Goal: Transaction & Acquisition: Book appointment/travel/reservation

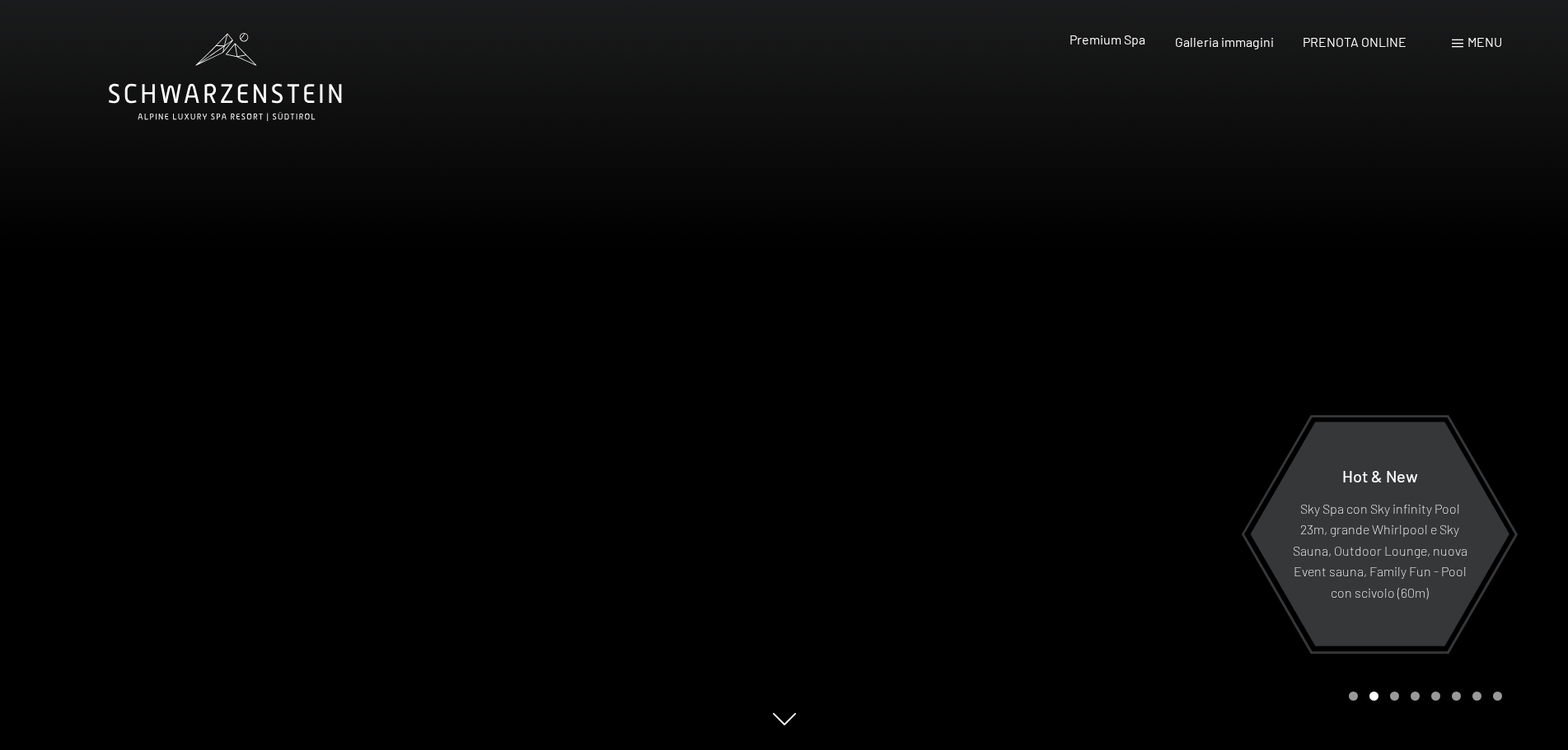
click at [1114, 39] on span "Premium Spa" at bounding box center [1108, 39] width 76 height 16
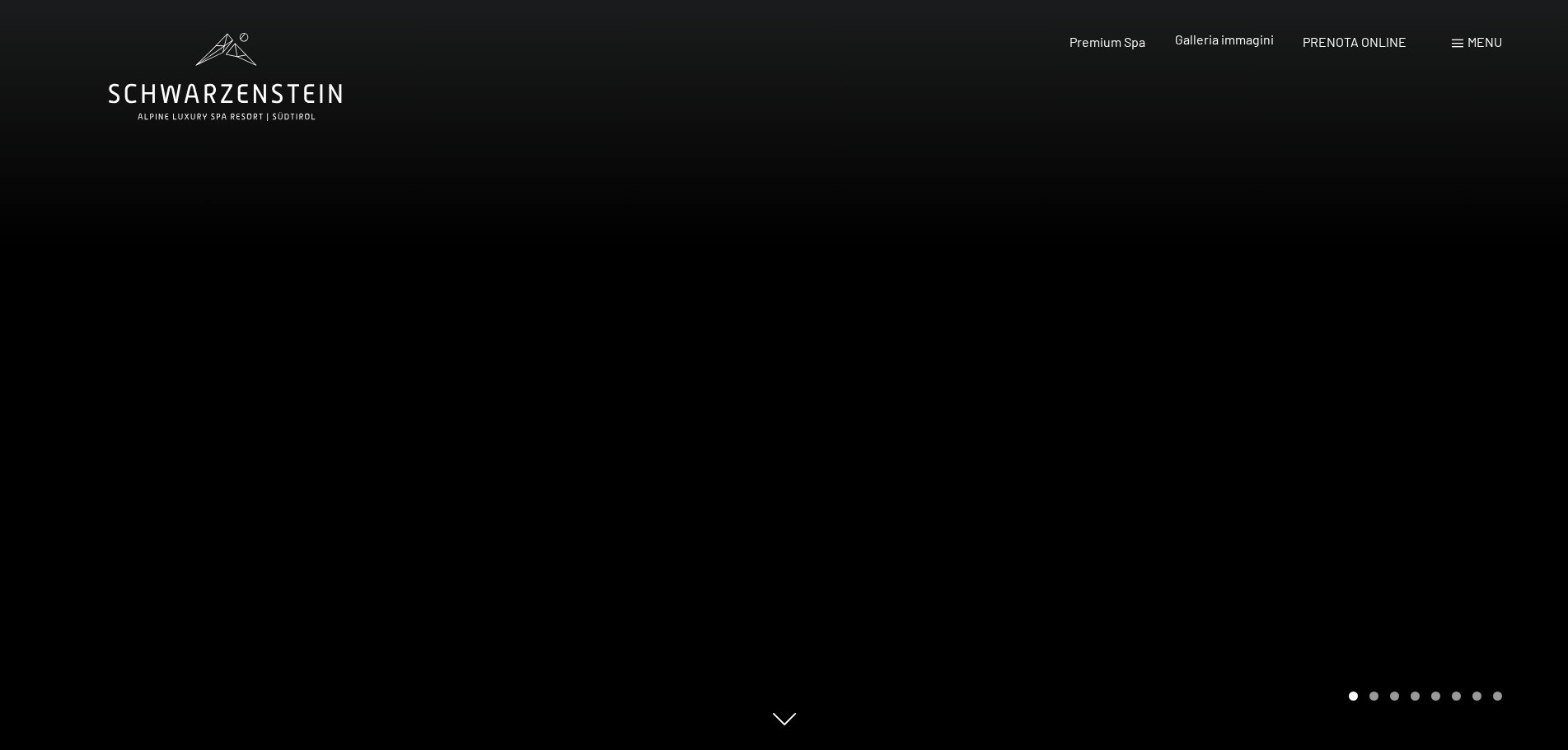
click at [1196, 34] on span "Galleria immagini" at bounding box center [1224, 39] width 99 height 16
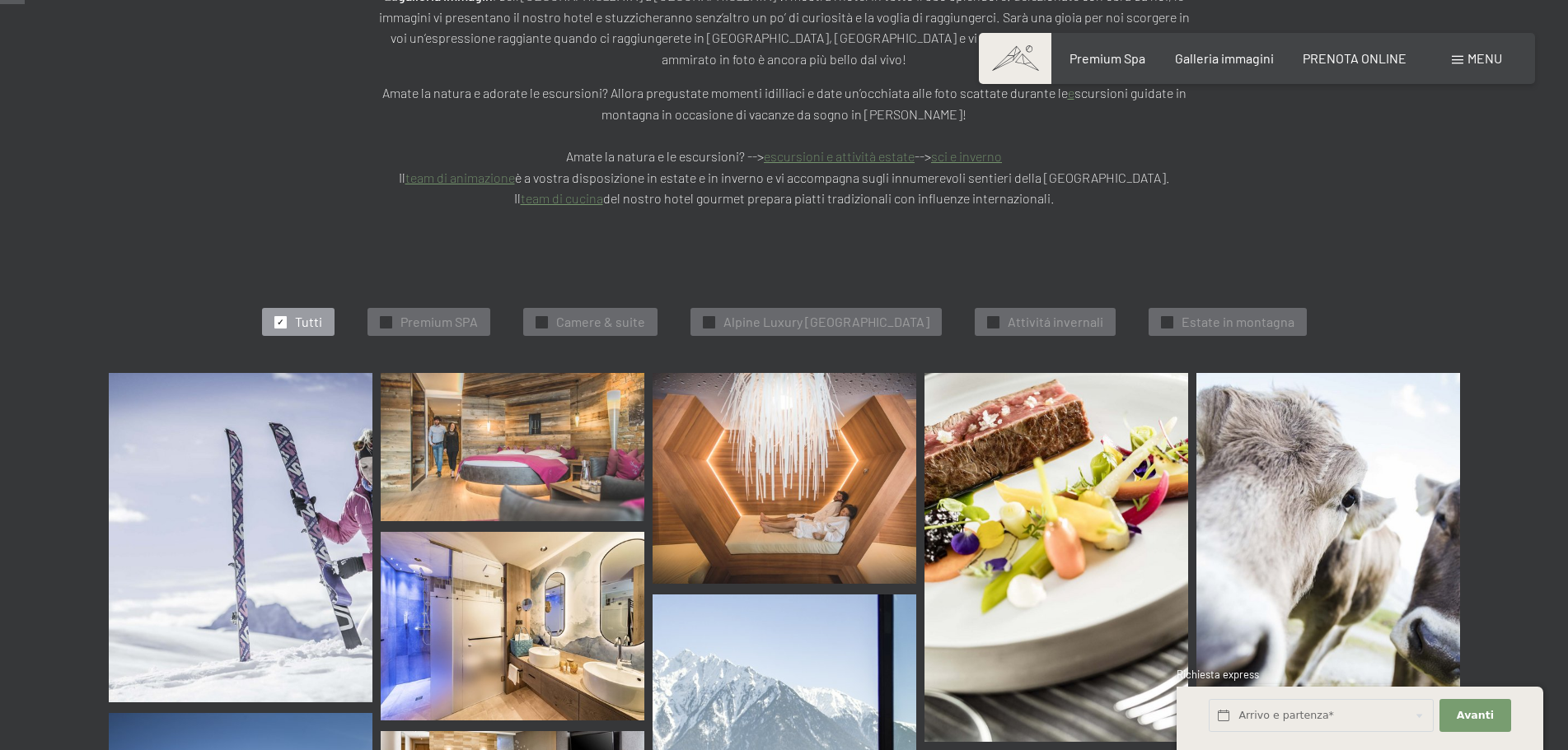
scroll to position [412, 0]
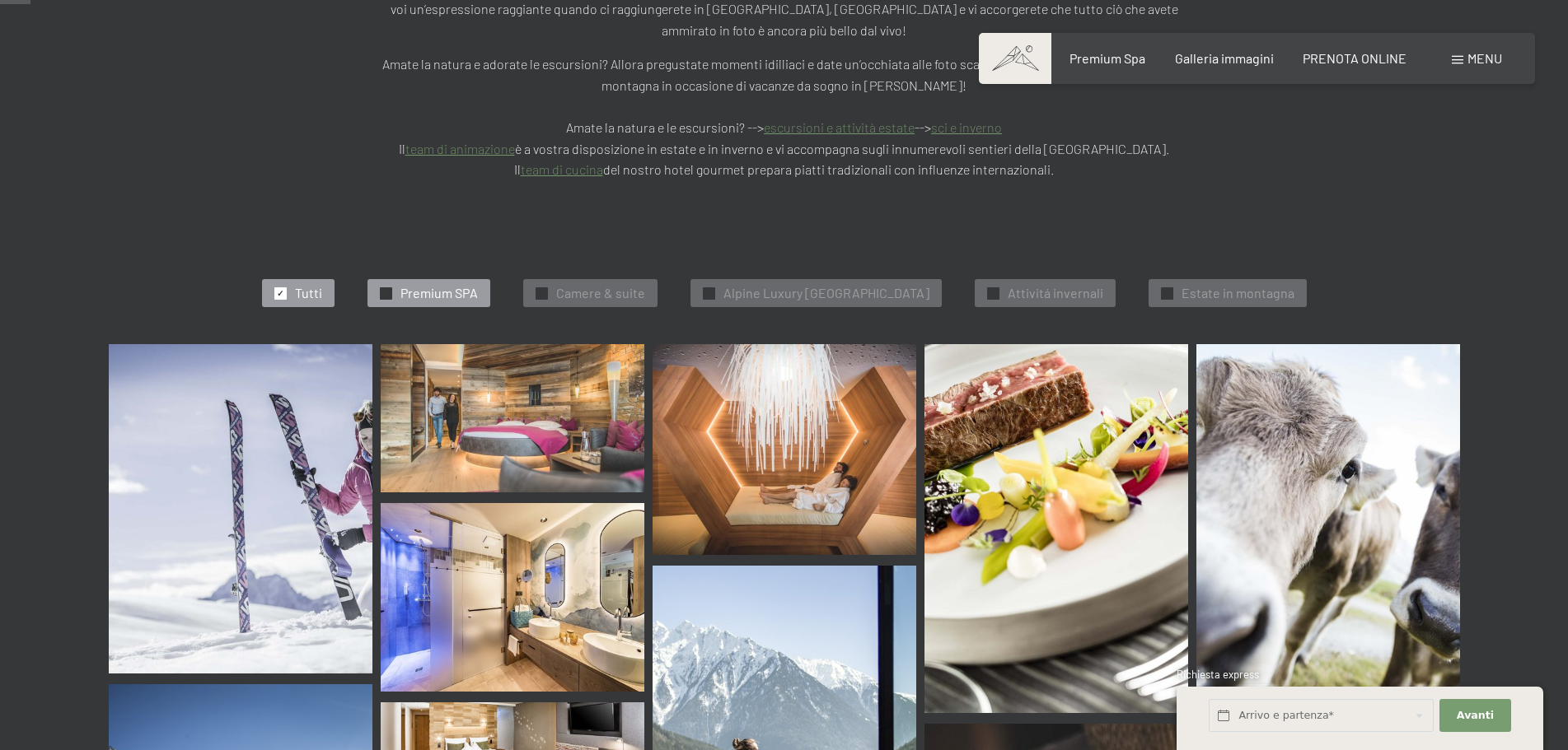
click at [416, 284] on span "Premium SPA" at bounding box center [439, 293] width 77 height 19
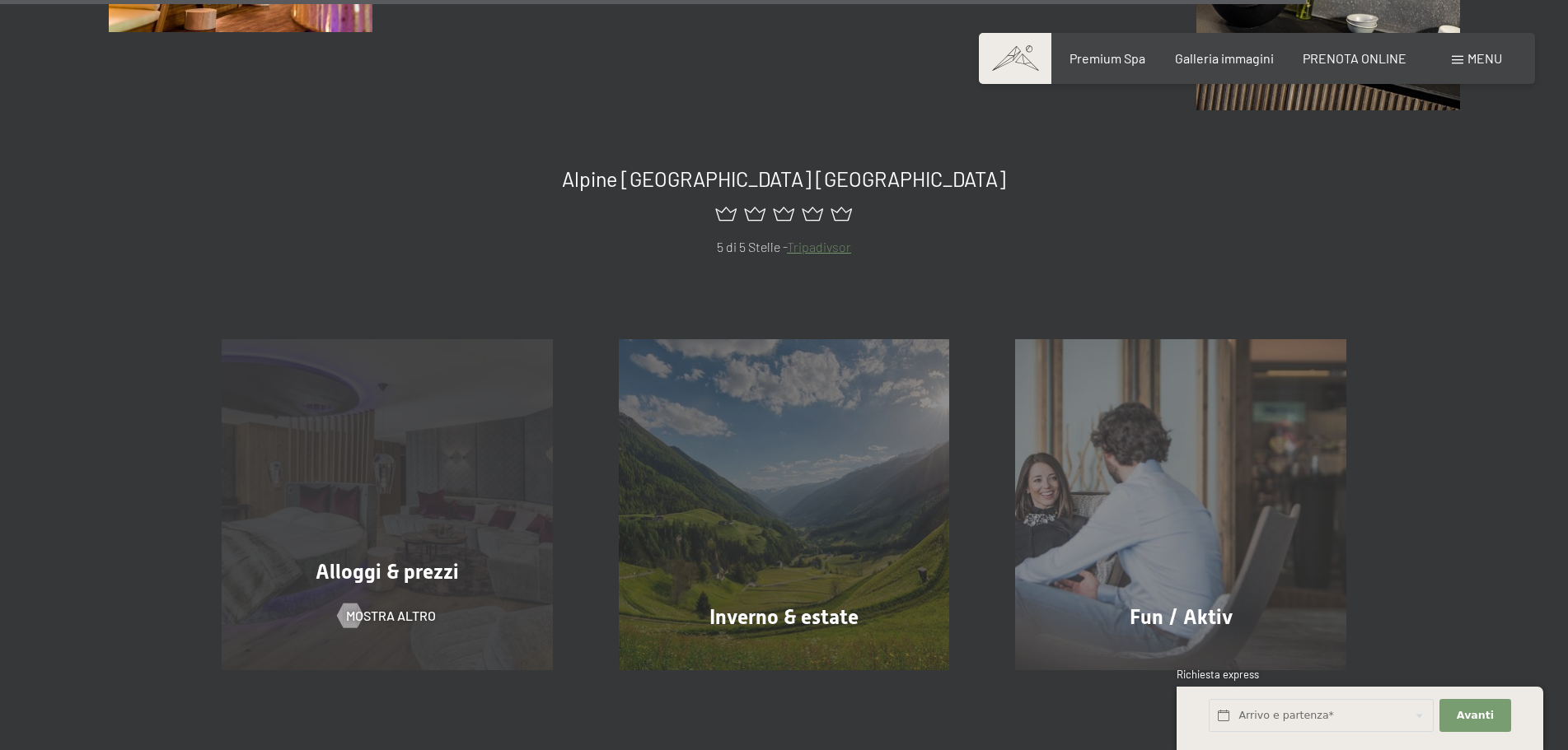
scroll to position [3051, 0]
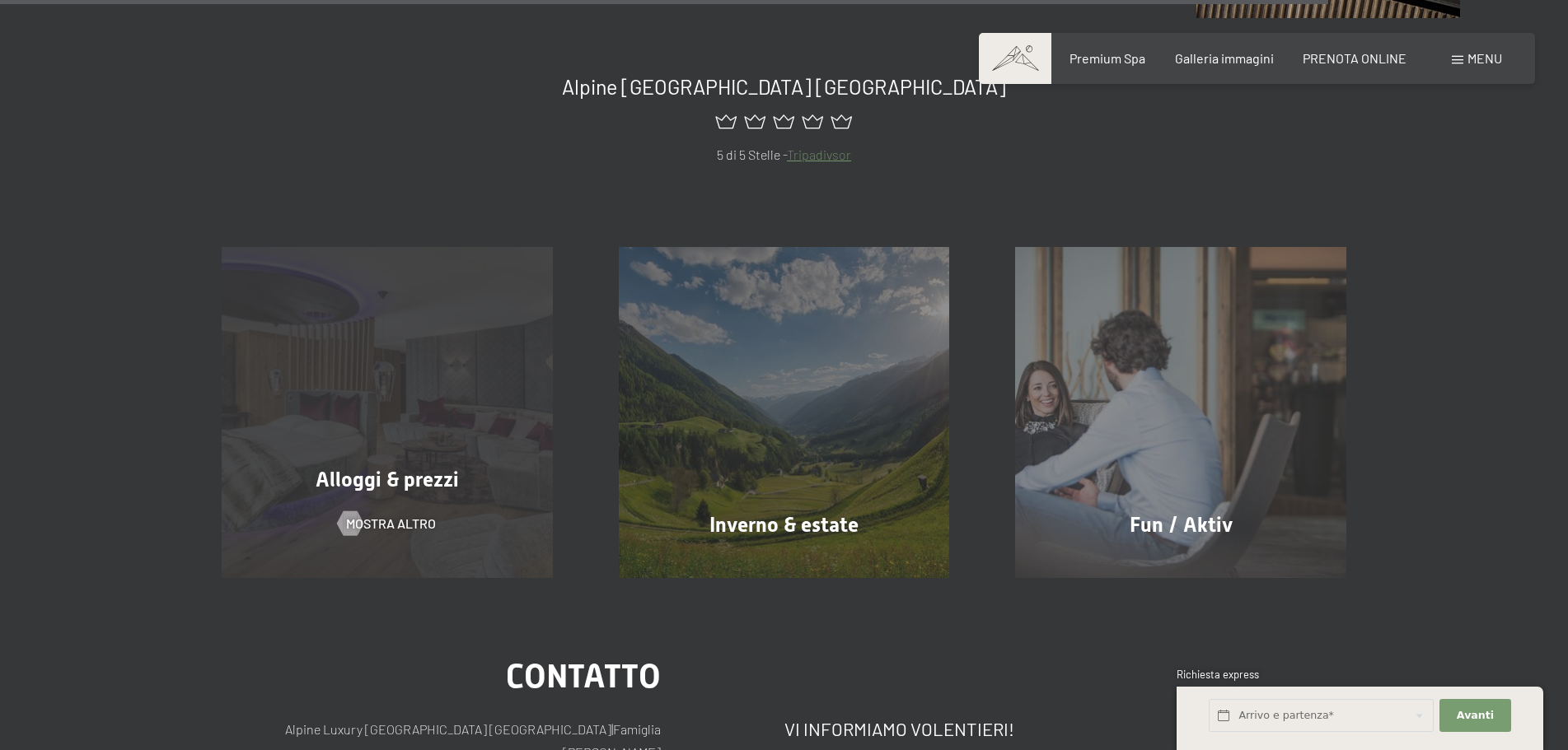
click at [476, 389] on div "Alloggi & prezzi mostra altro" at bounding box center [387, 412] width 397 height 331
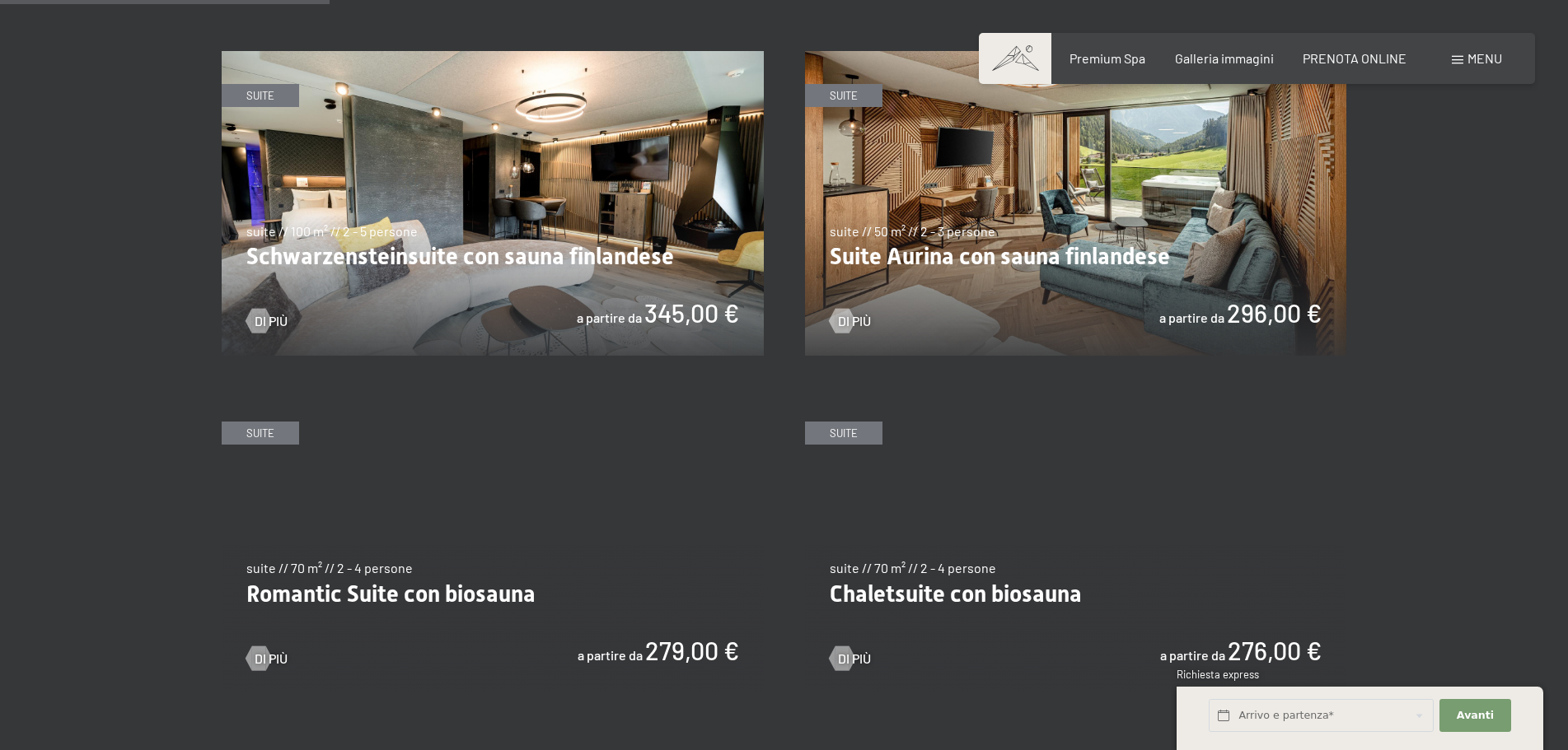
scroll to position [988, 0]
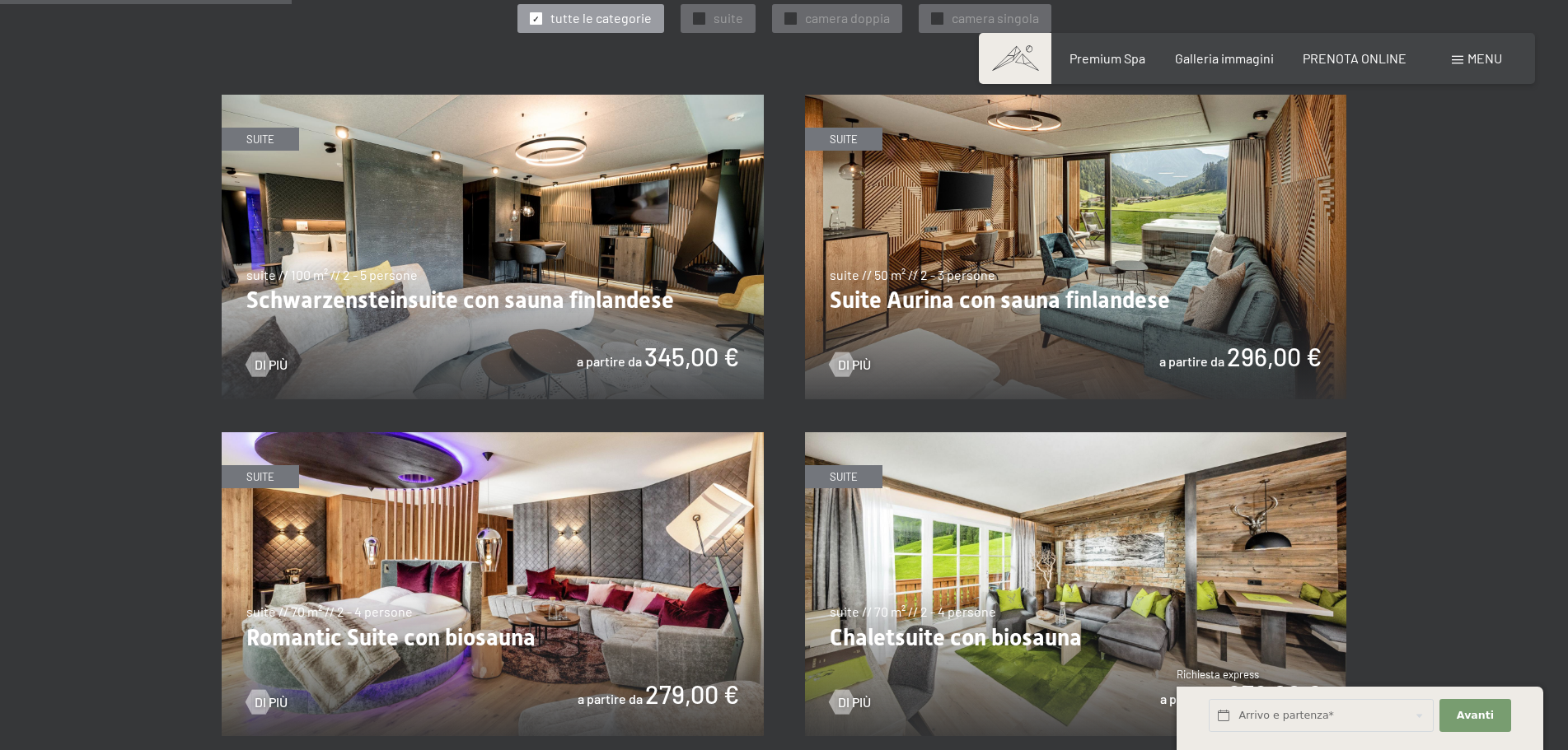
click at [578, 154] on img at bounding box center [492, 247] width 542 height 305
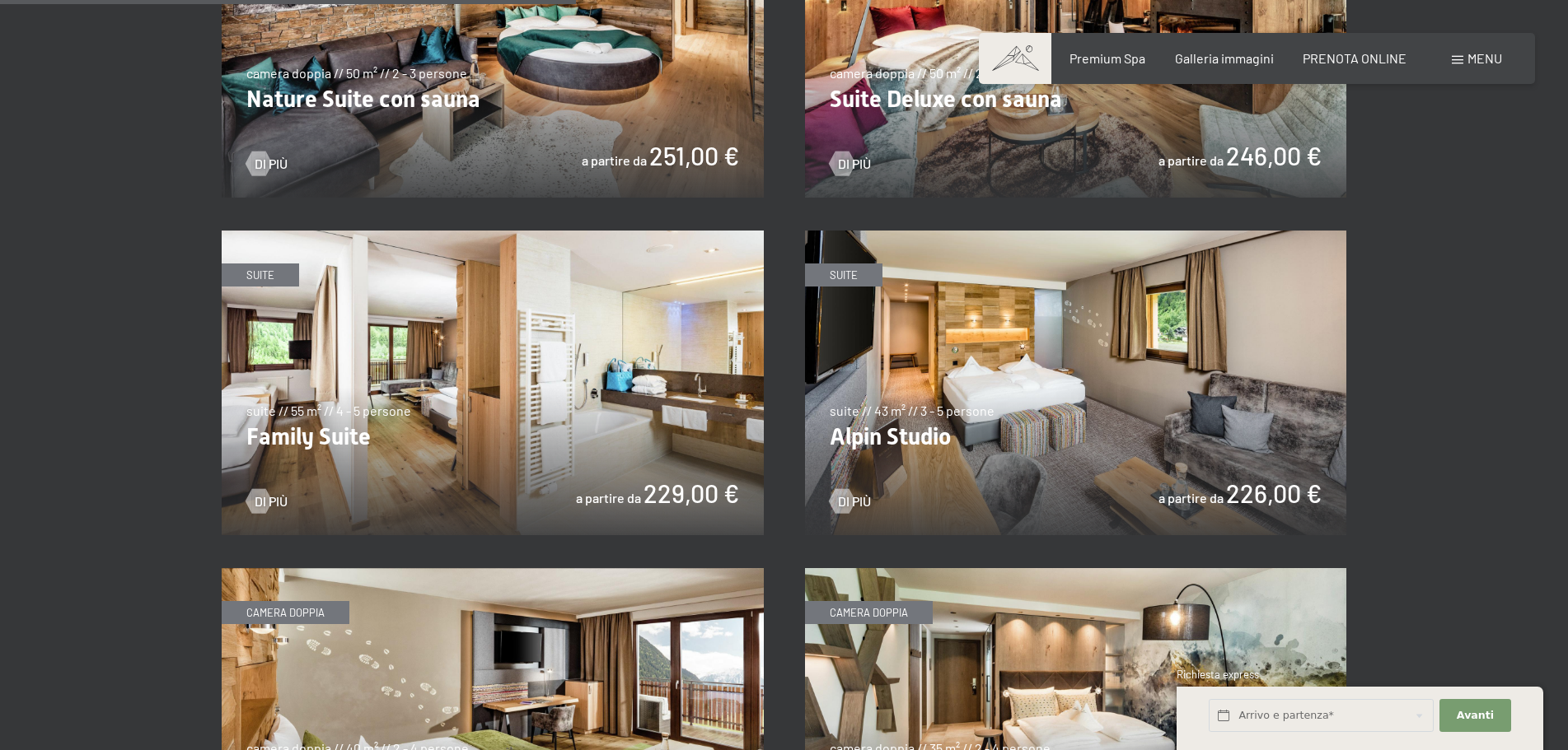
scroll to position [1977, 0]
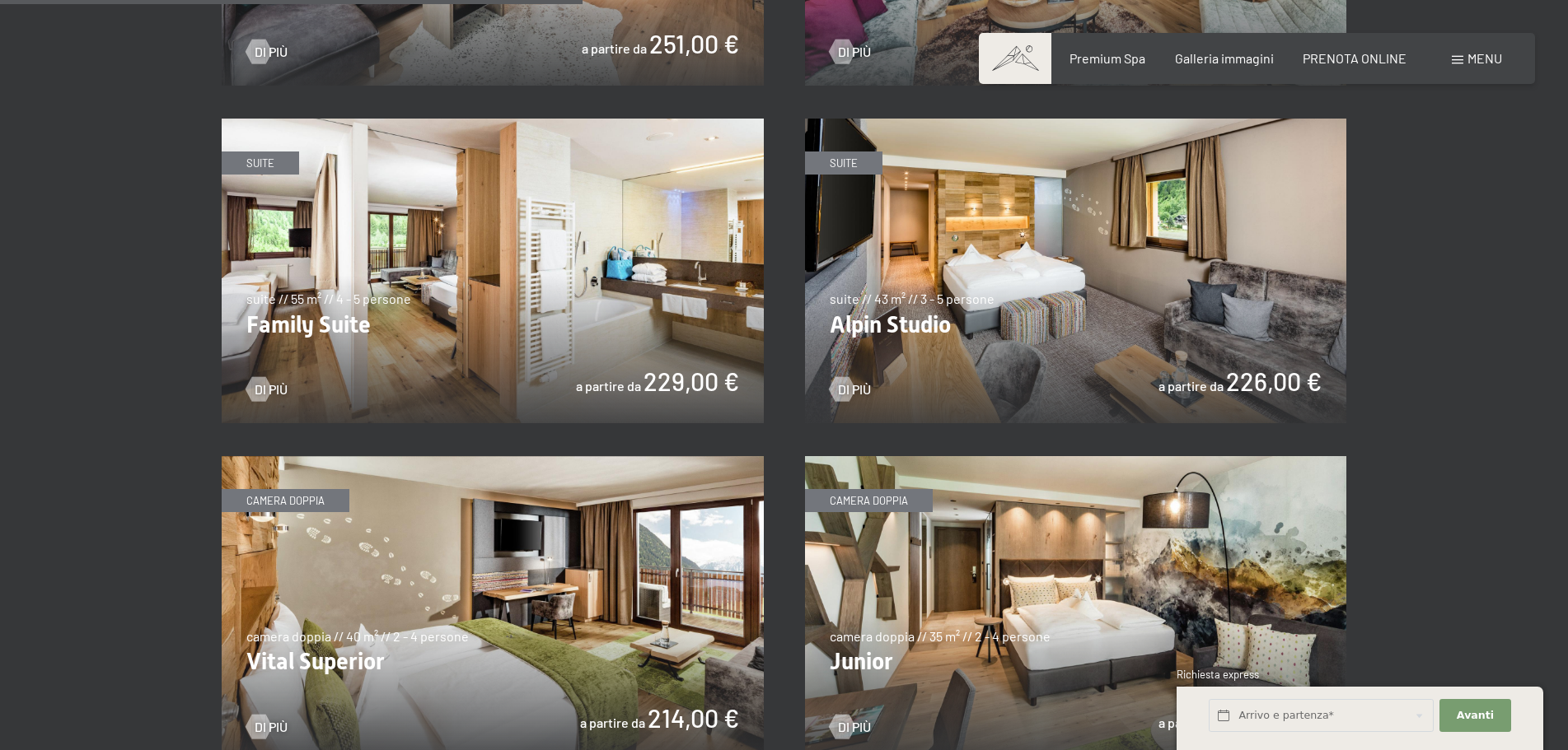
click at [980, 257] on img at bounding box center [1076, 271] width 542 height 305
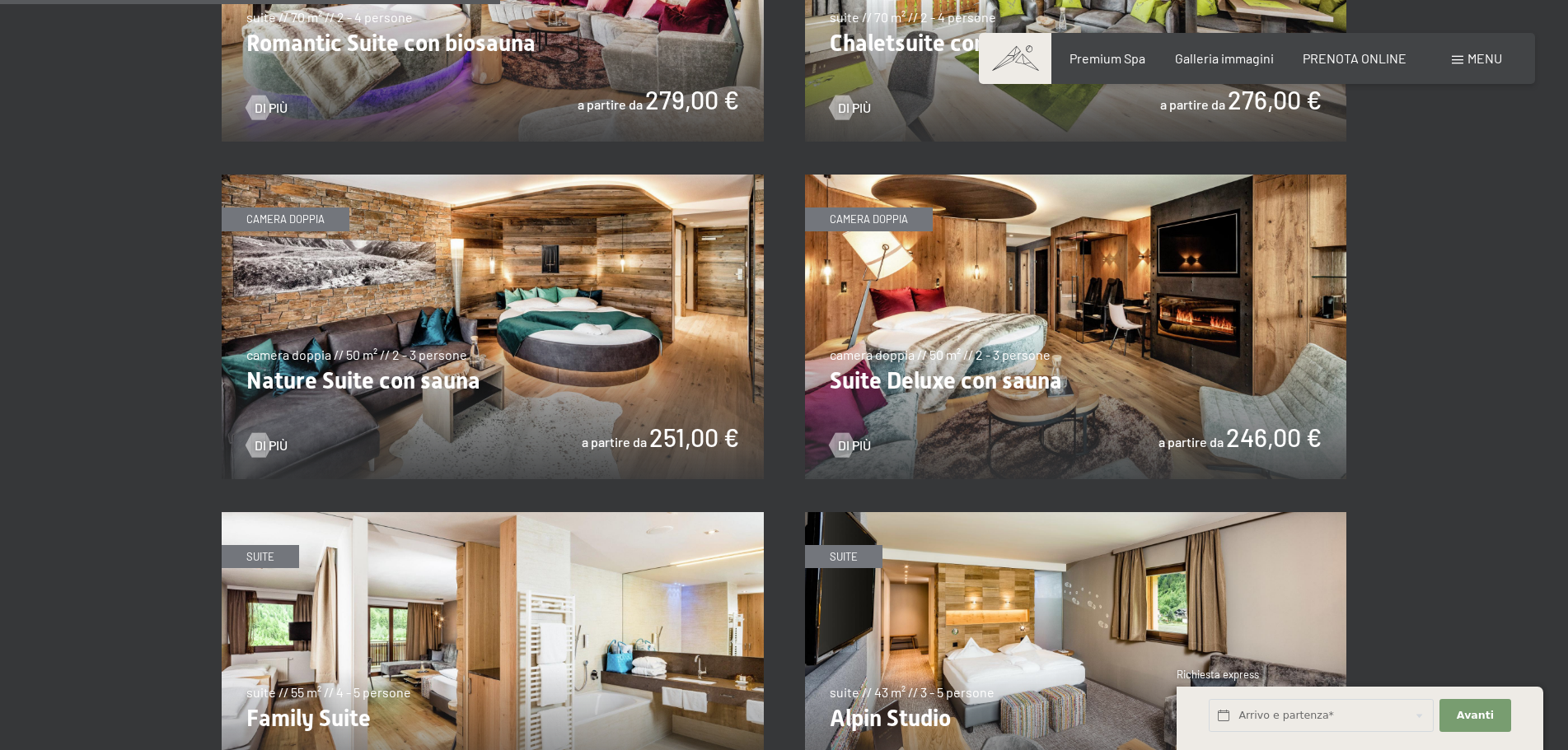
scroll to position [1564, 0]
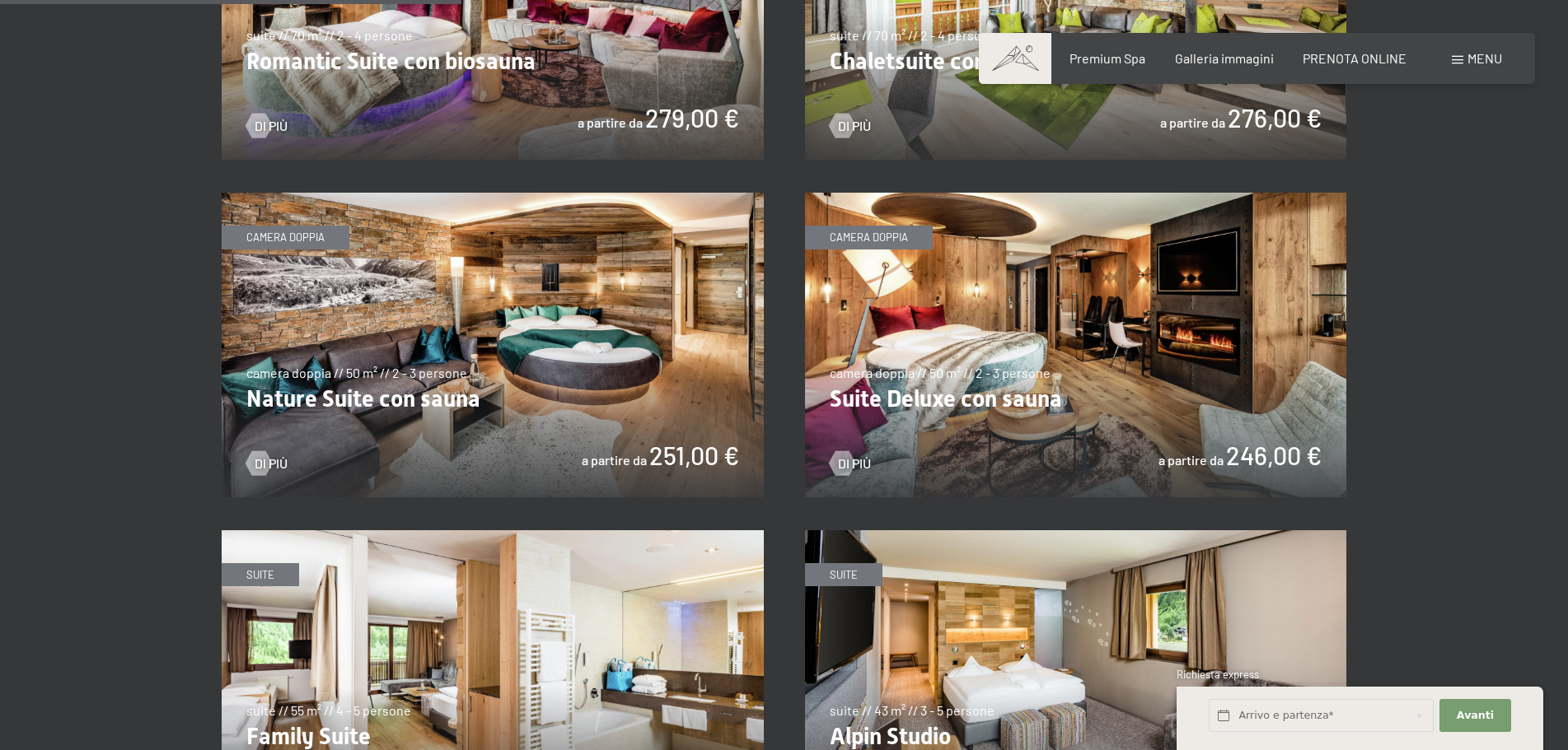
click at [1138, 374] on img at bounding box center [1076, 345] width 542 height 305
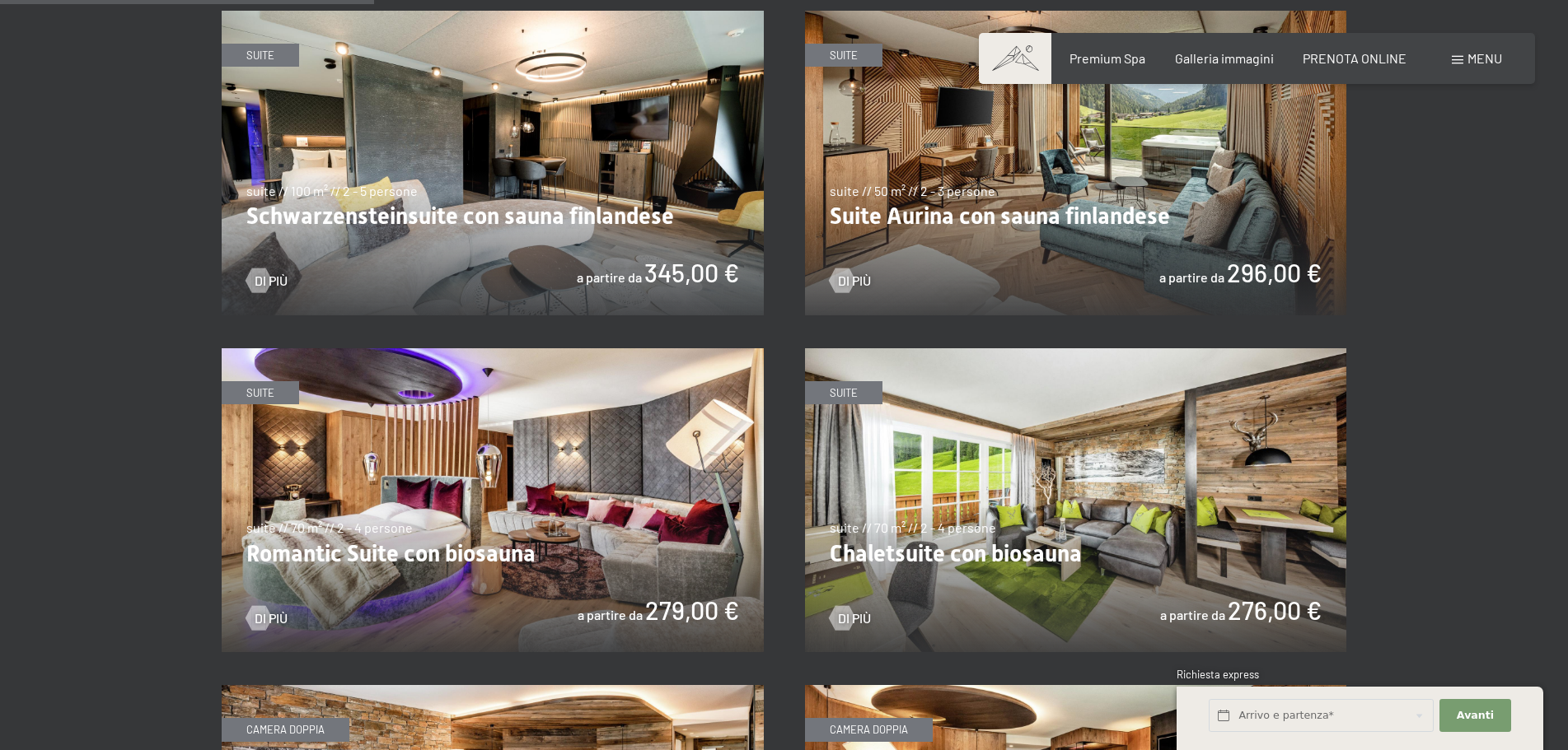
scroll to position [1070, 0]
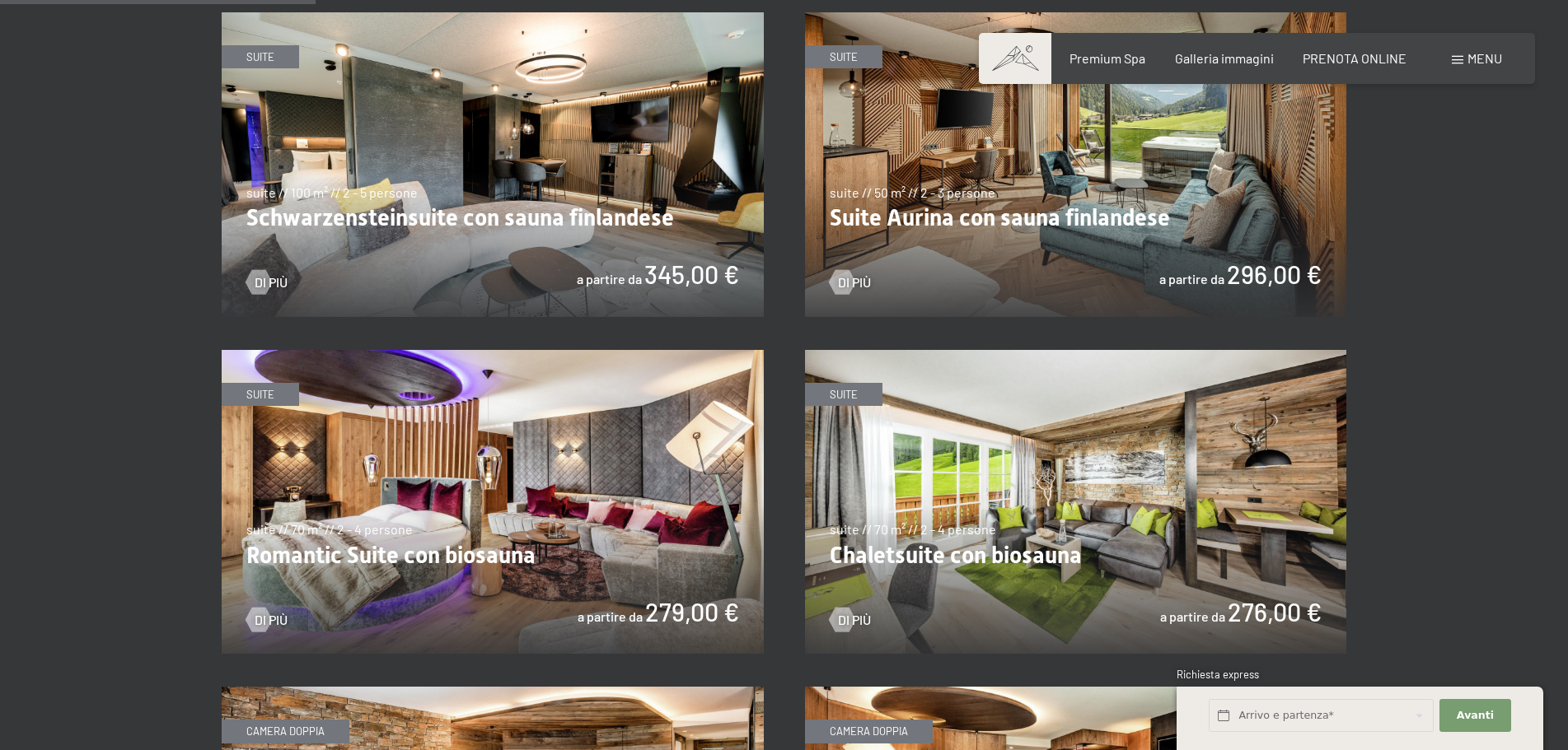
click at [526, 167] on img at bounding box center [492, 165] width 542 height 305
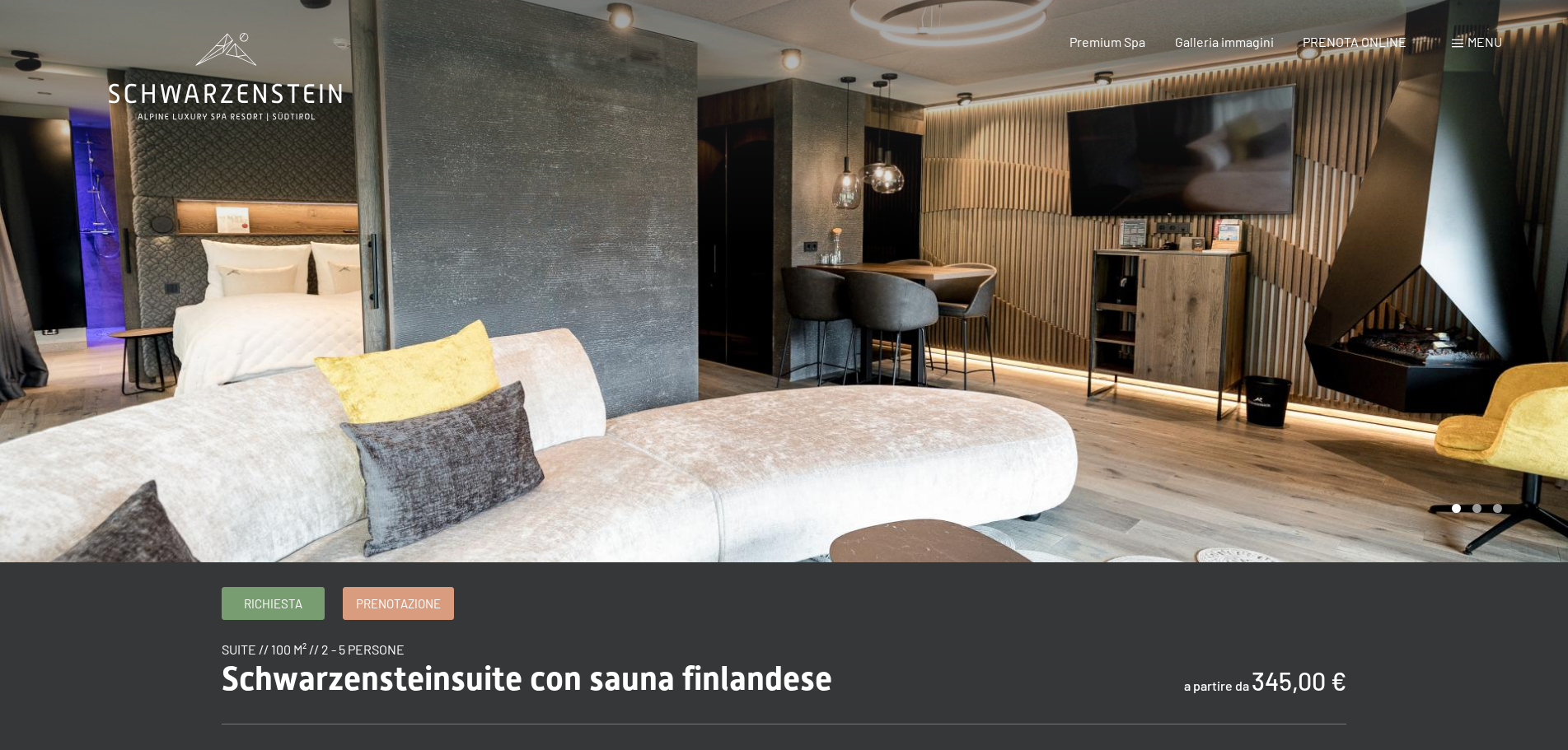
click at [1504, 330] on div at bounding box center [1176, 281] width 784 height 562
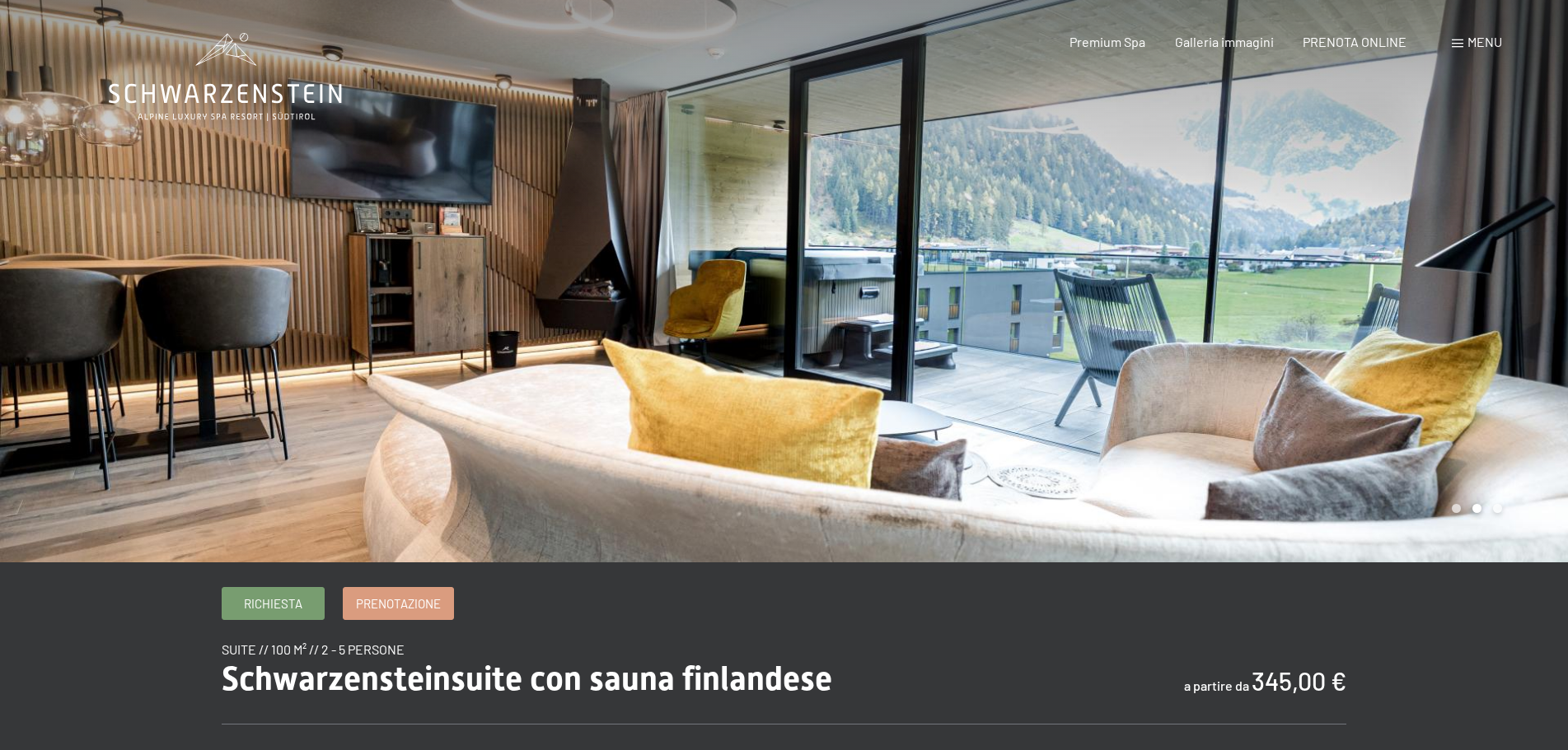
click at [1504, 330] on div at bounding box center [1176, 281] width 784 height 562
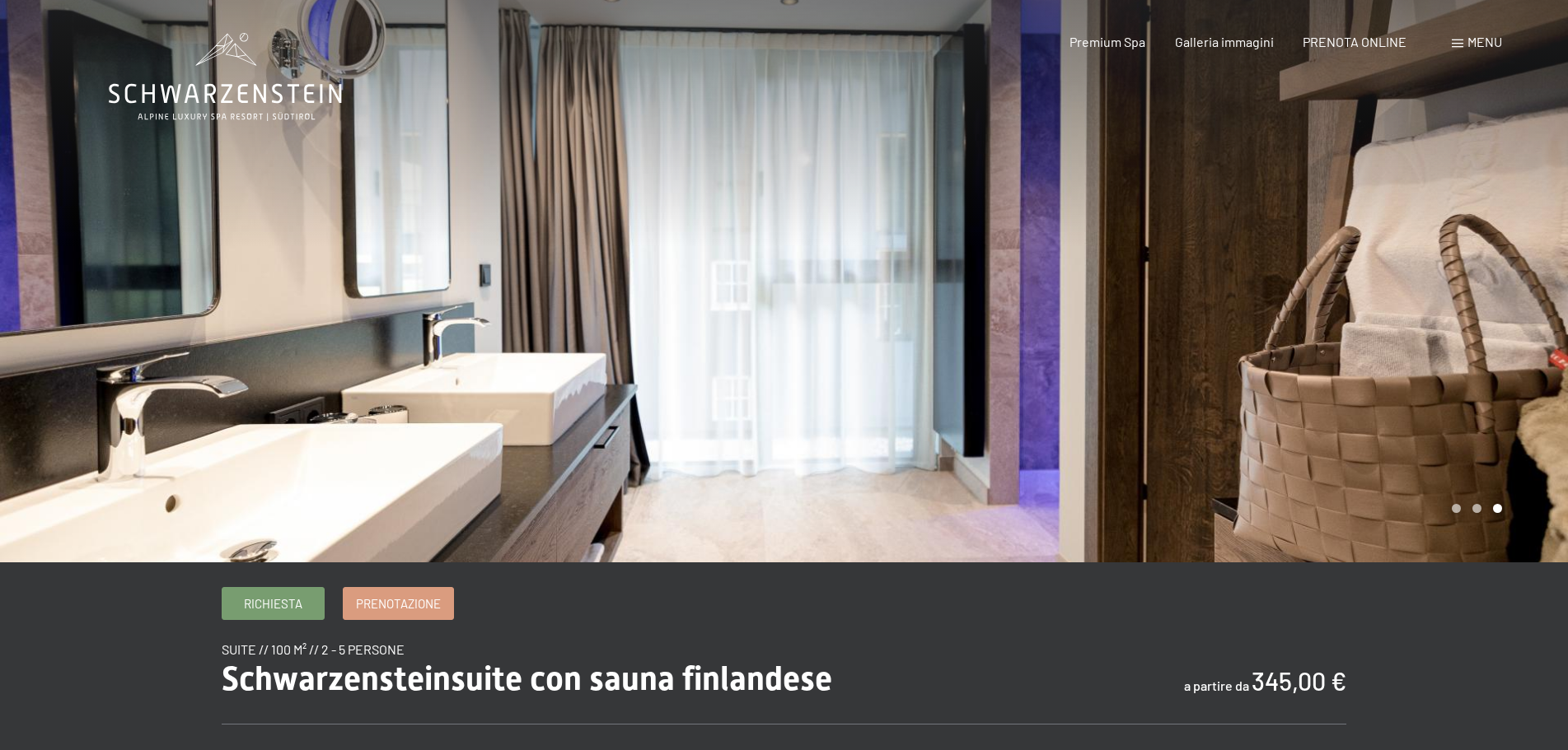
click at [1504, 330] on div at bounding box center [1176, 281] width 784 height 562
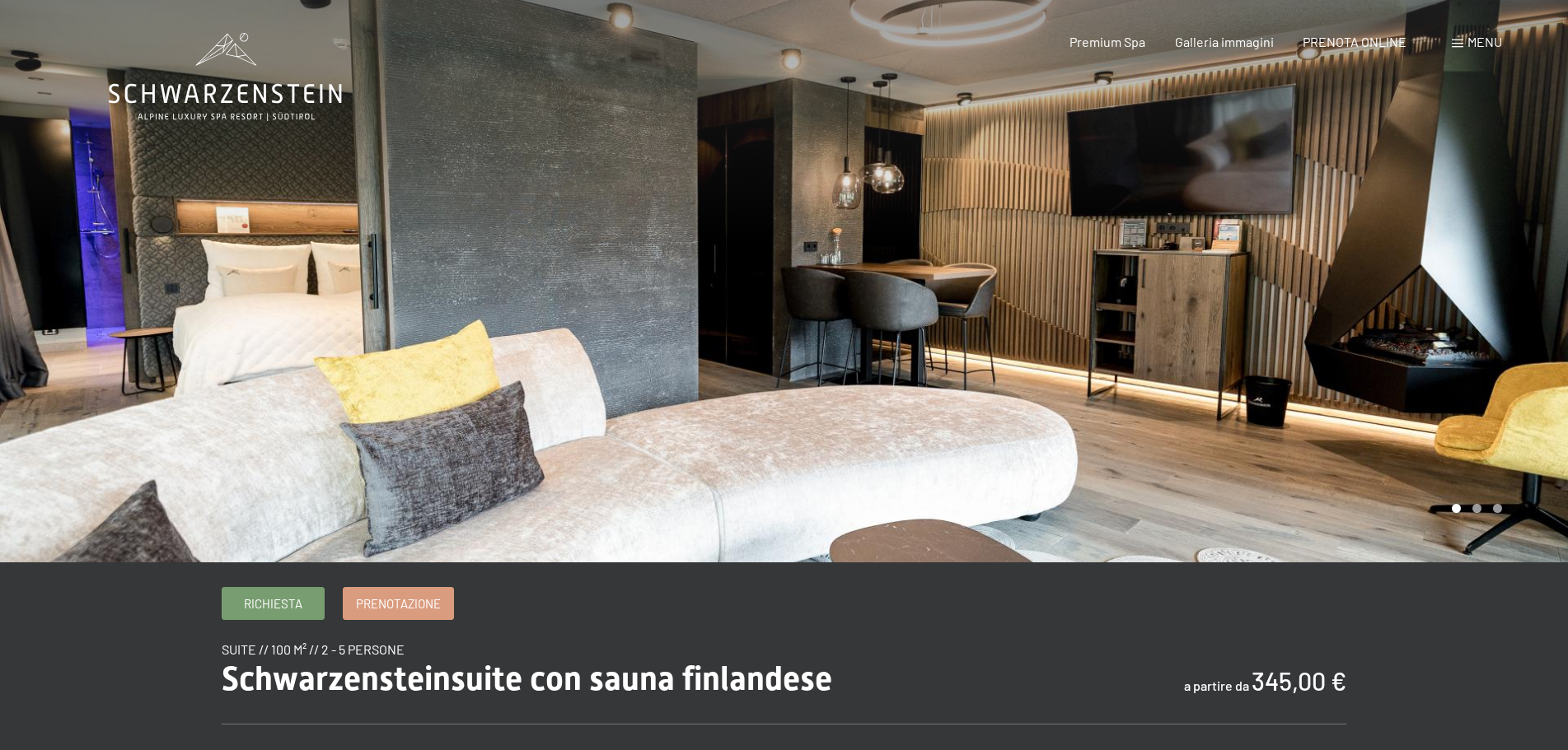
click at [1504, 330] on div at bounding box center [1176, 281] width 784 height 562
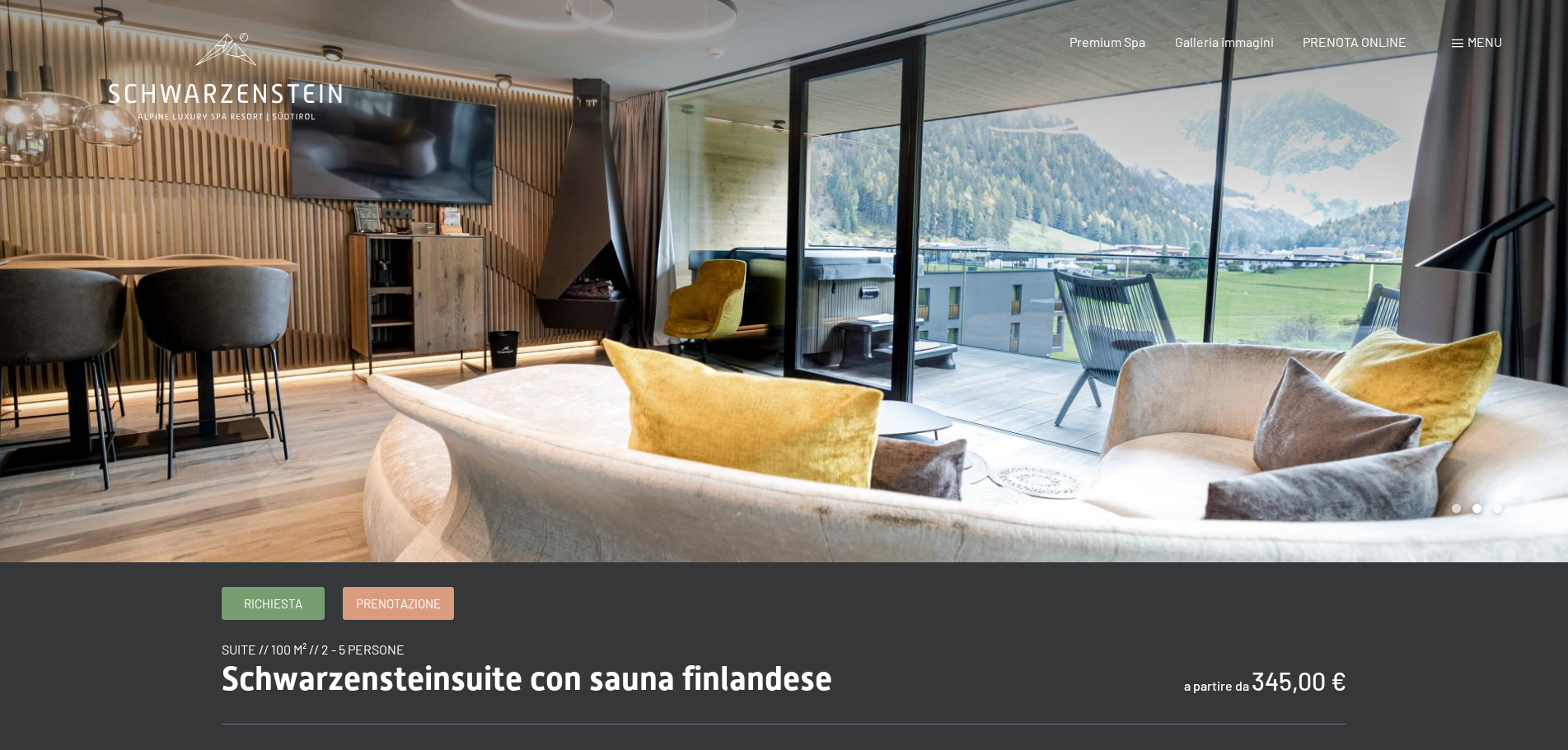
click at [1504, 330] on div at bounding box center [1176, 281] width 784 height 562
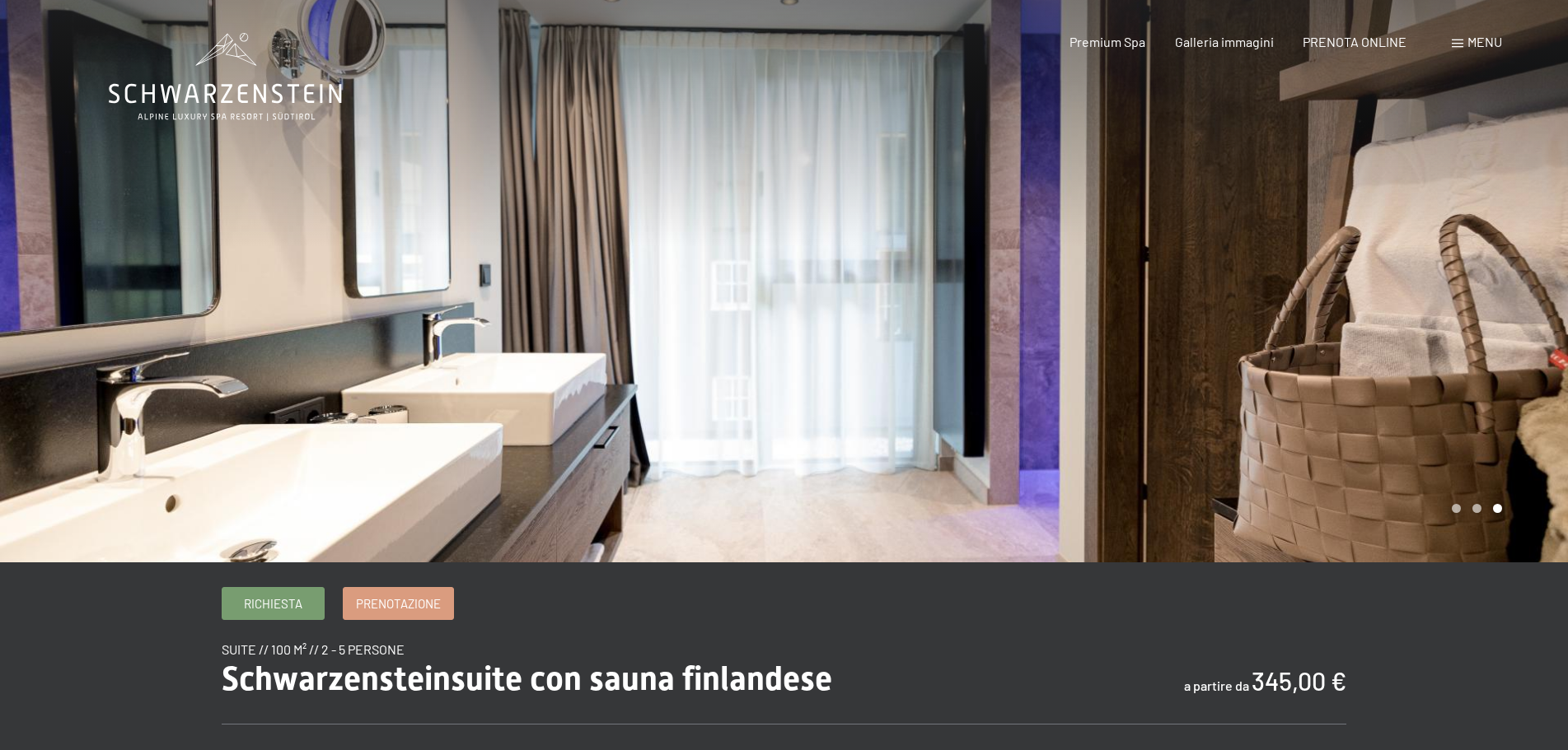
click at [1504, 330] on div at bounding box center [1176, 281] width 784 height 562
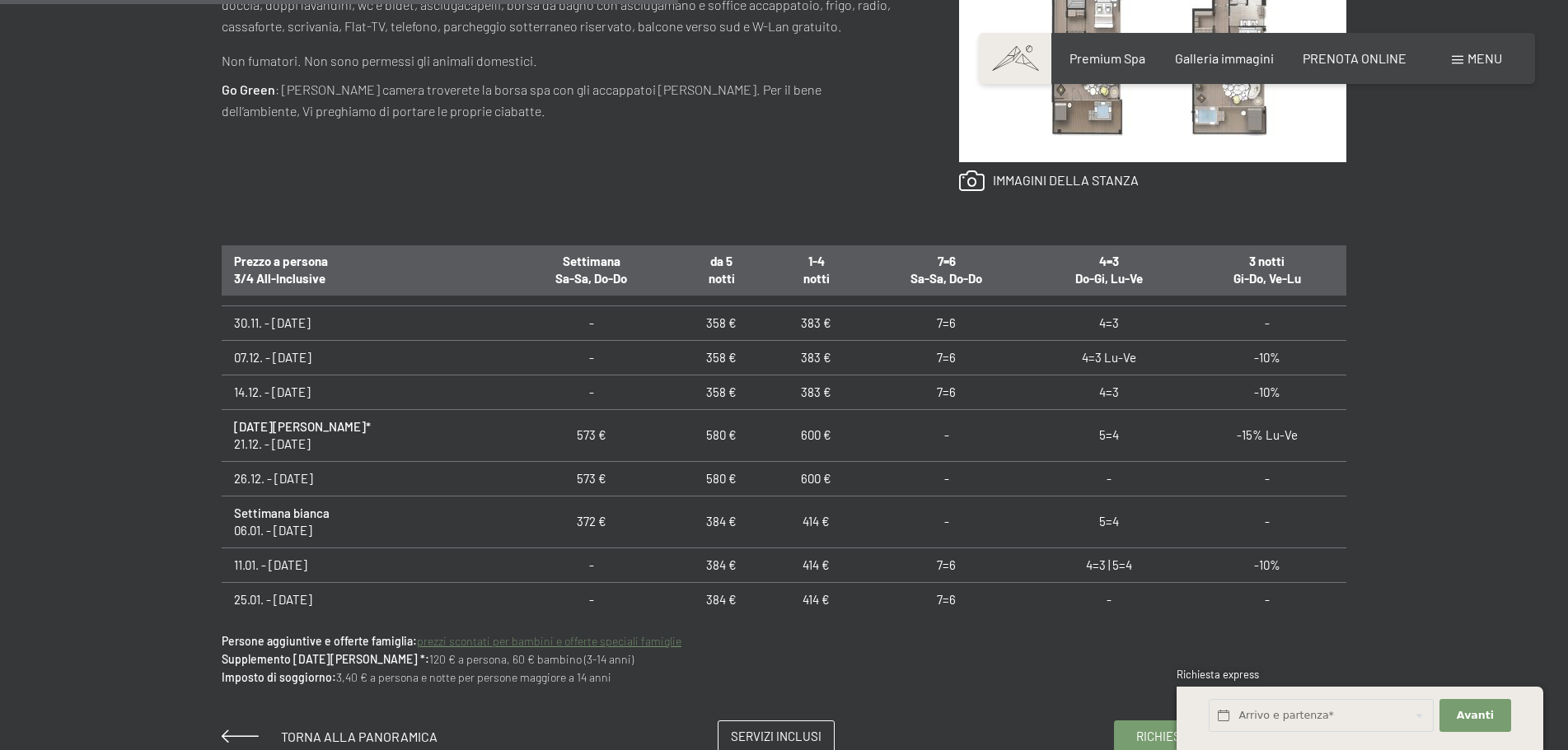
scroll to position [82, 0]
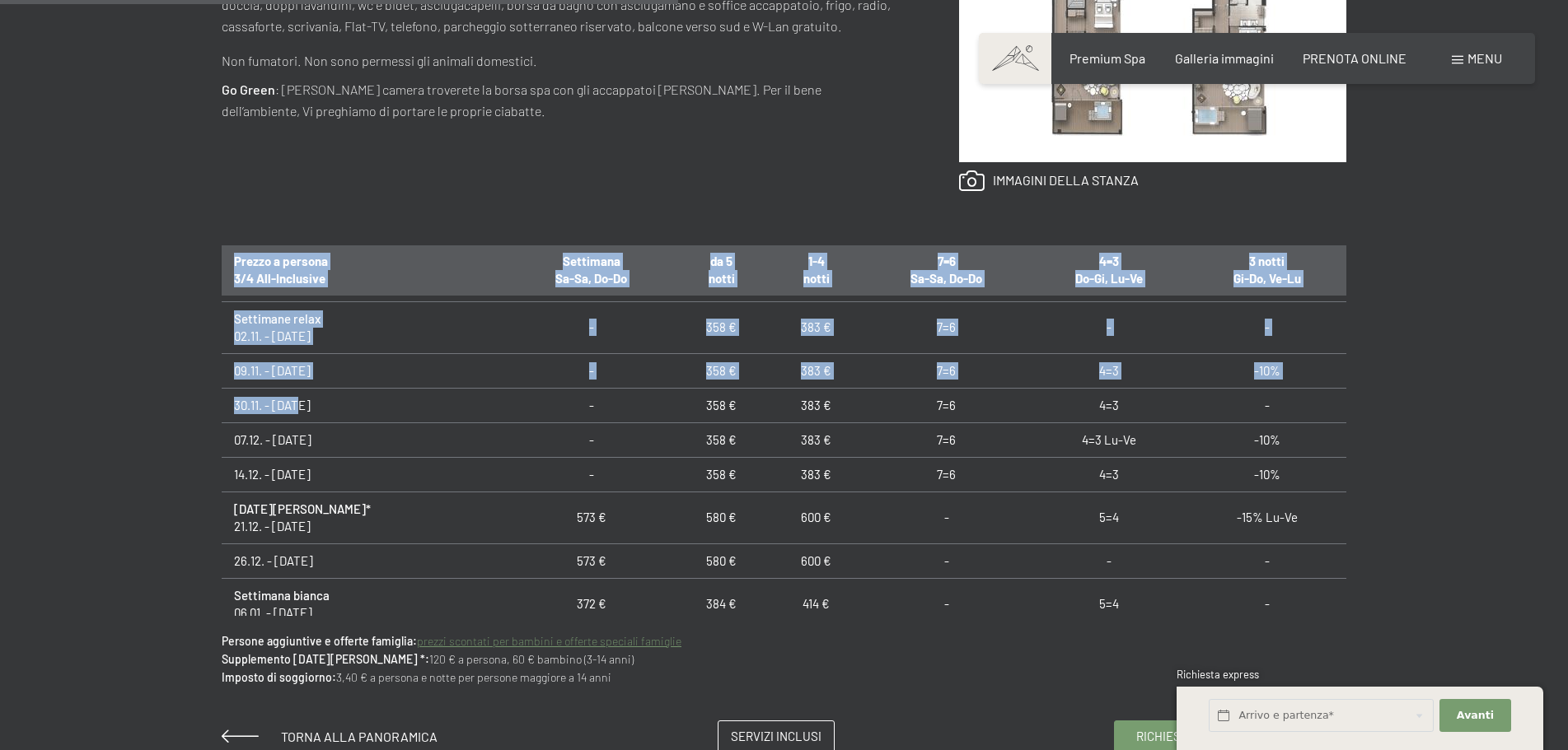
drag, startPoint x: 221, startPoint y: 407, endPoint x: 292, endPoint y: 418, distance: 71.8
click at [292, 418] on div "Richiesta Prenotazione suite // 100 m² // 2 - 5 persone Schwarzensteinsuite con…" at bounding box center [784, 218] width 1249 height 1072
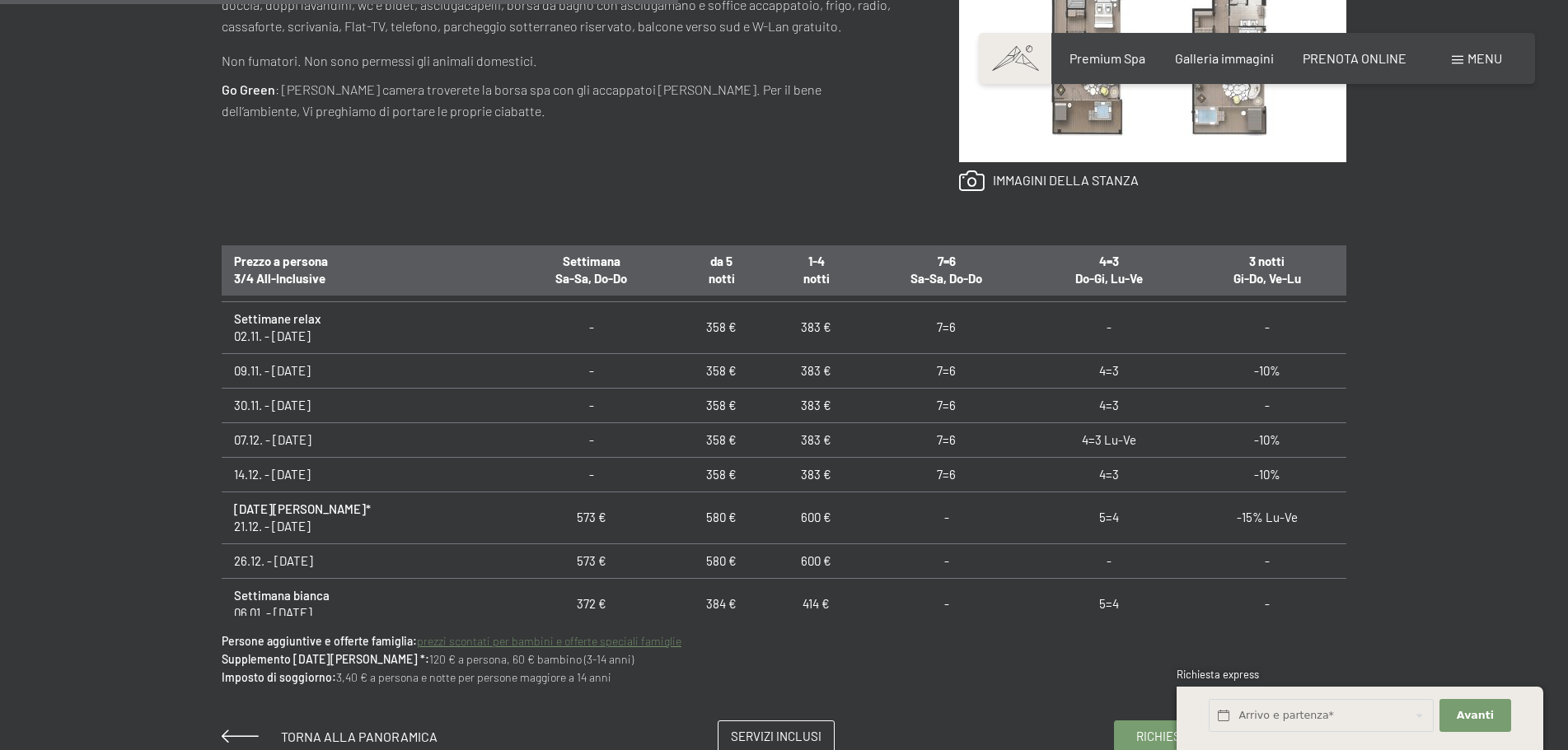
click at [864, 420] on td "7=6" at bounding box center [946, 404] width 165 height 34
drag, startPoint x: 1075, startPoint y: 409, endPoint x: 1102, endPoint y: 410, distance: 27.0
click at [1102, 410] on td "4=3" at bounding box center [1108, 404] width 158 height 34
click at [1091, 408] on td "4=3" at bounding box center [1108, 404] width 158 height 34
drag, startPoint x: 1090, startPoint y: 407, endPoint x: 1117, endPoint y: 408, distance: 27.0
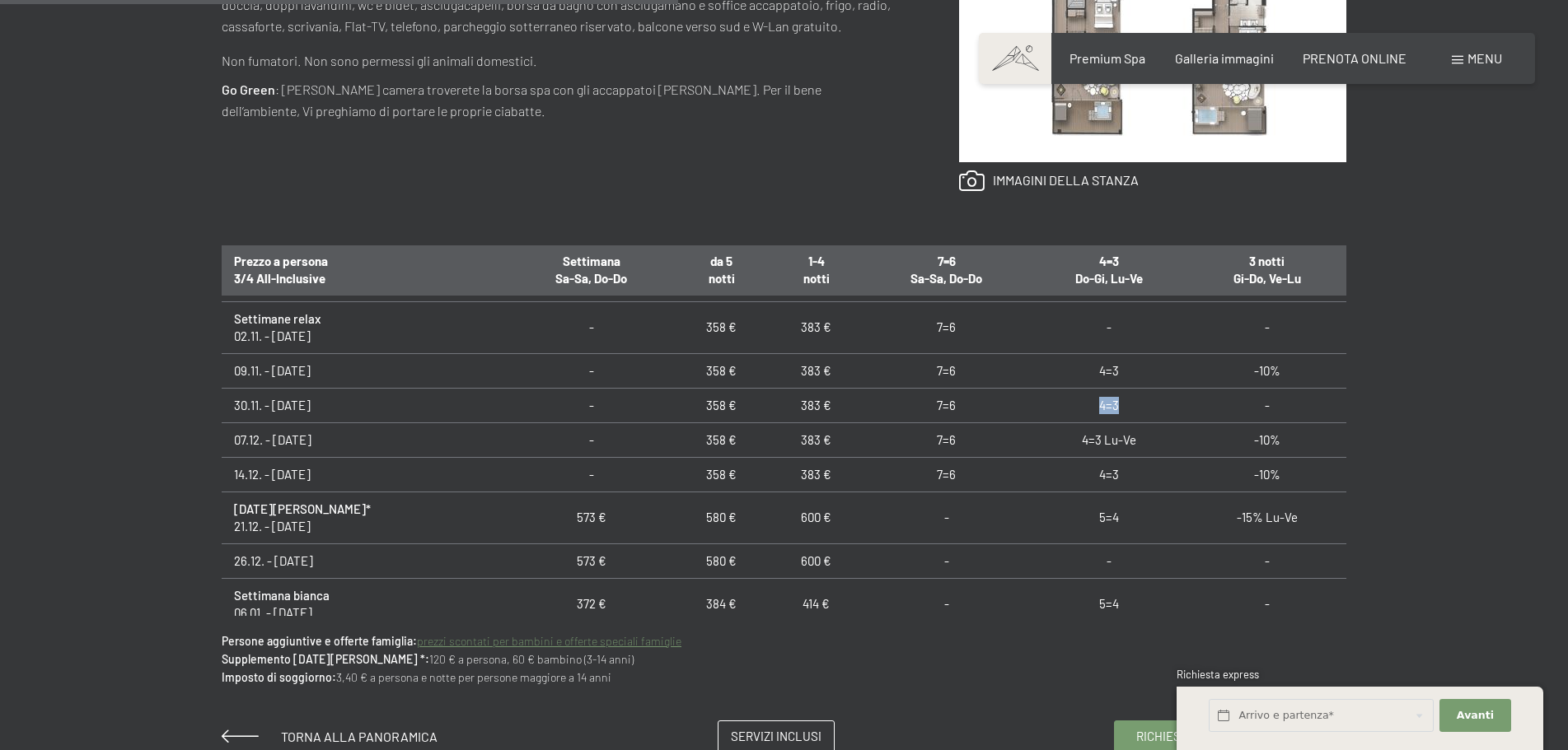
click at [1117, 408] on td "4=3" at bounding box center [1108, 404] width 158 height 34
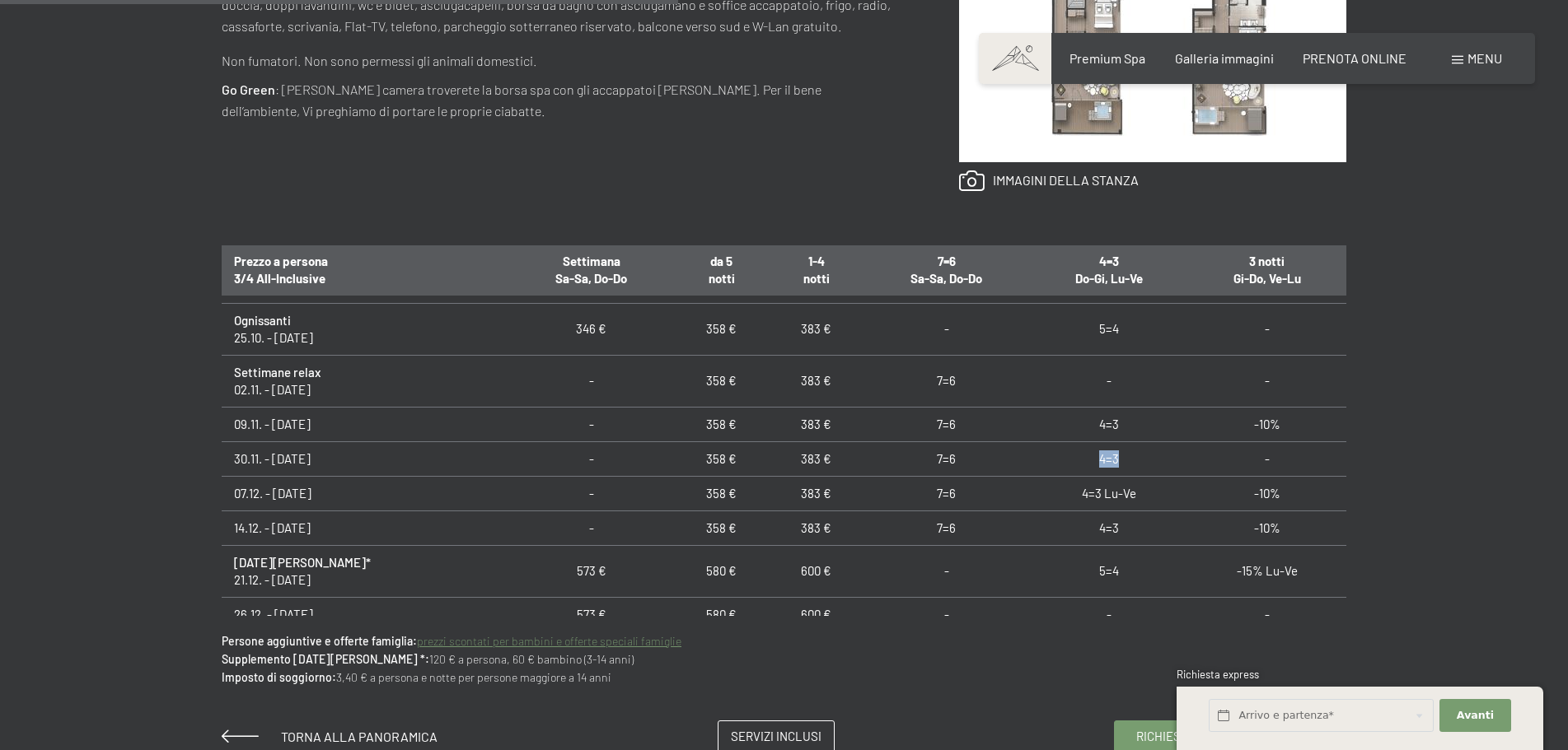
scroll to position [0, 0]
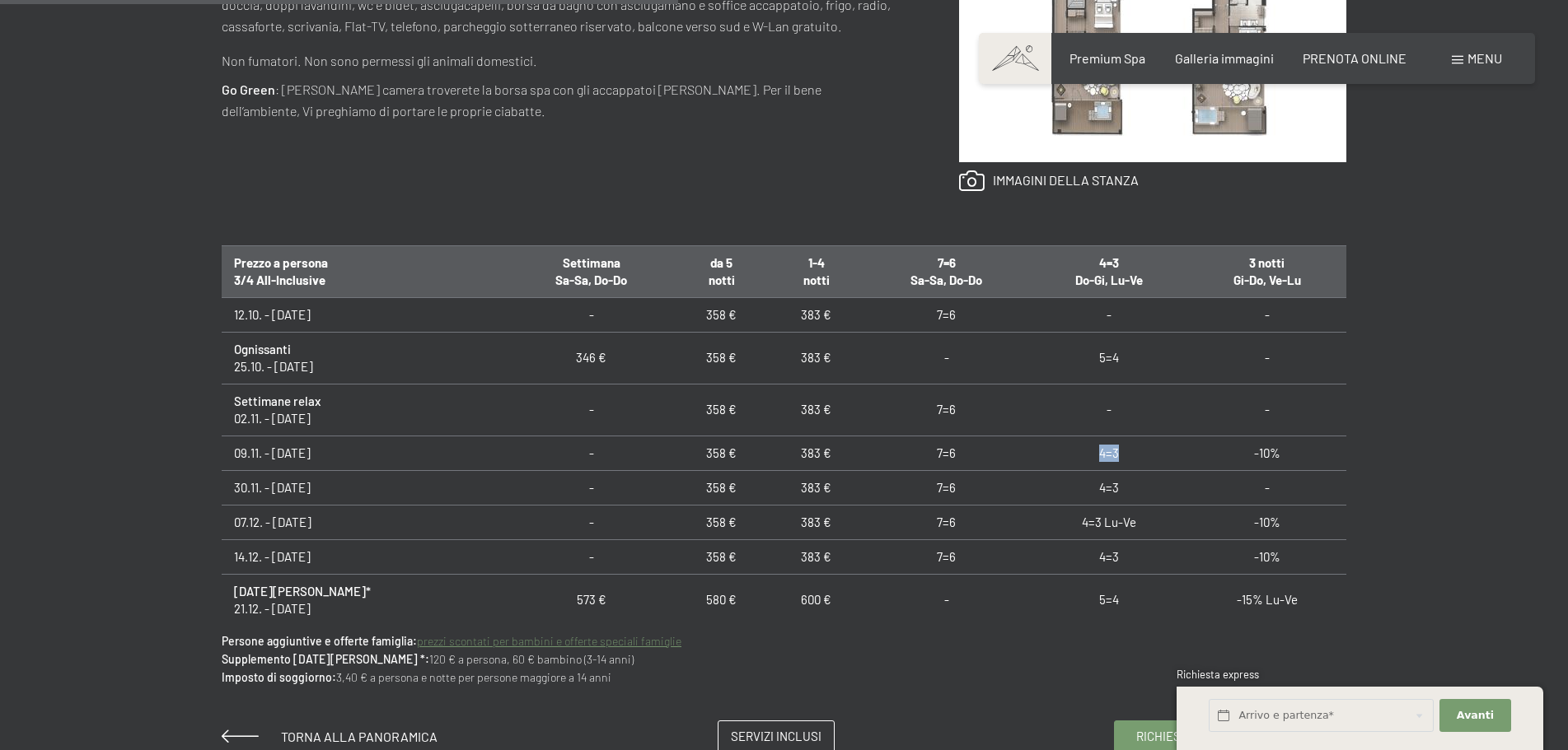
drag, startPoint x: 1070, startPoint y: 444, endPoint x: 1128, endPoint y: 451, distance: 58.4
click at [1128, 451] on td "4=3" at bounding box center [1108, 452] width 158 height 34
drag, startPoint x: 1077, startPoint y: 492, endPoint x: 1111, endPoint y: 491, distance: 34.0
click at [1111, 491] on td "4=3" at bounding box center [1108, 487] width 158 height 34
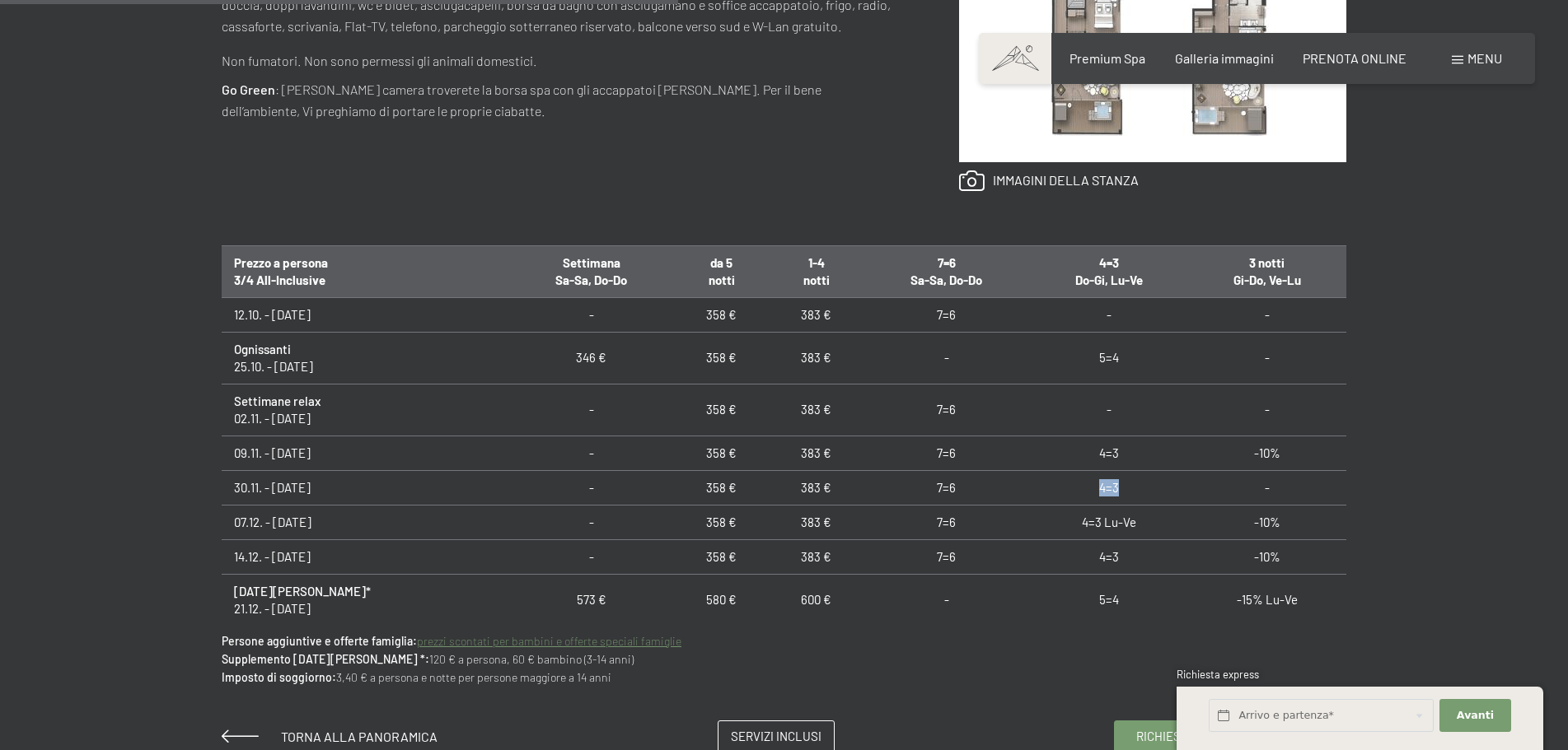
click at [1112, 489] on td "4=3" at bounding box center [1108, 487] width 158 height 34
drag, startPoint x: 1112, startPoint y: 489, endPoint x: 1088, endPoint y: 490, distance: 24.0
click at [1088, 490] on td "4=3" at bounding box center [1108, 487] width 158 height 34
drag, startPoint x: 1088, startPoint y: 489, endPoint x: 1107, endPoint y: 491, distance: 19.1
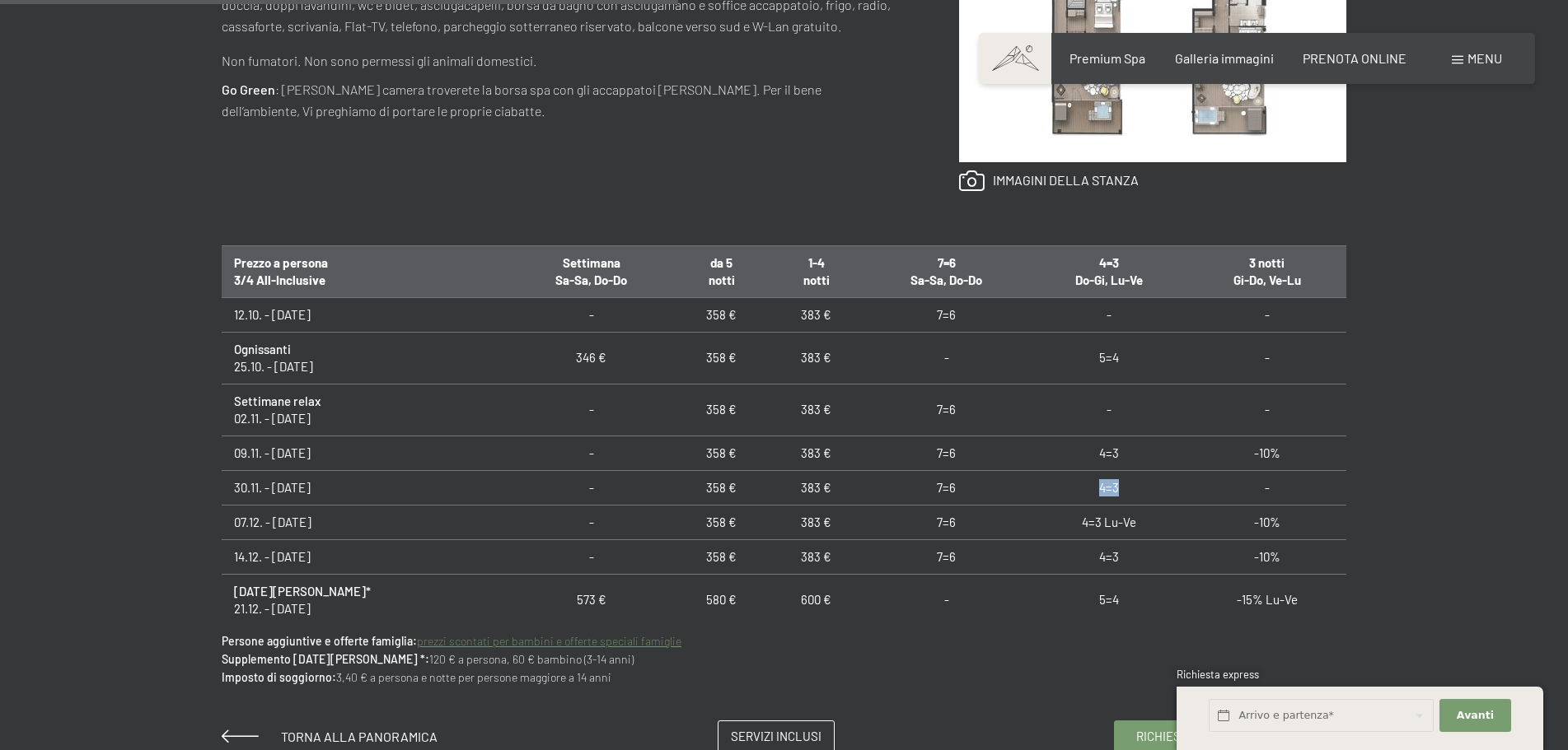
click at [1107, 491] on td "4=3" at bounding box center [1108, 487] width 158 height 34
drag, startPoint x: 1484, startPoint y: 452, endPoint x: 1465, endPoint y: 455, distance: 19.2
click at [1465, 455] on div "Richiesta Prenotazione suite // 100 m² // 2 - 5 persone Schwarzensteinsuite con…" at bounding box center [784, 218] width 1568 height 1072
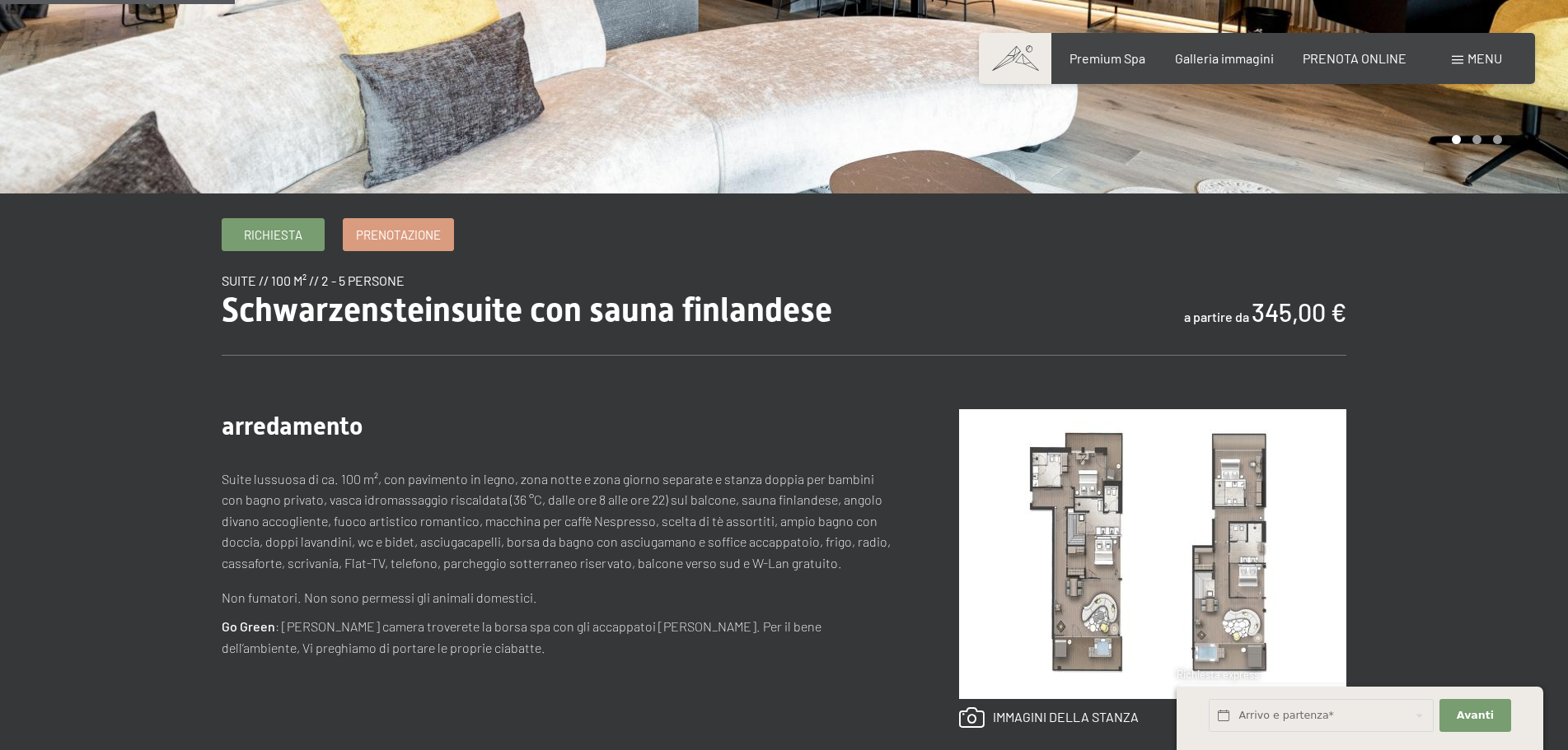
scroll to position [165, 0]
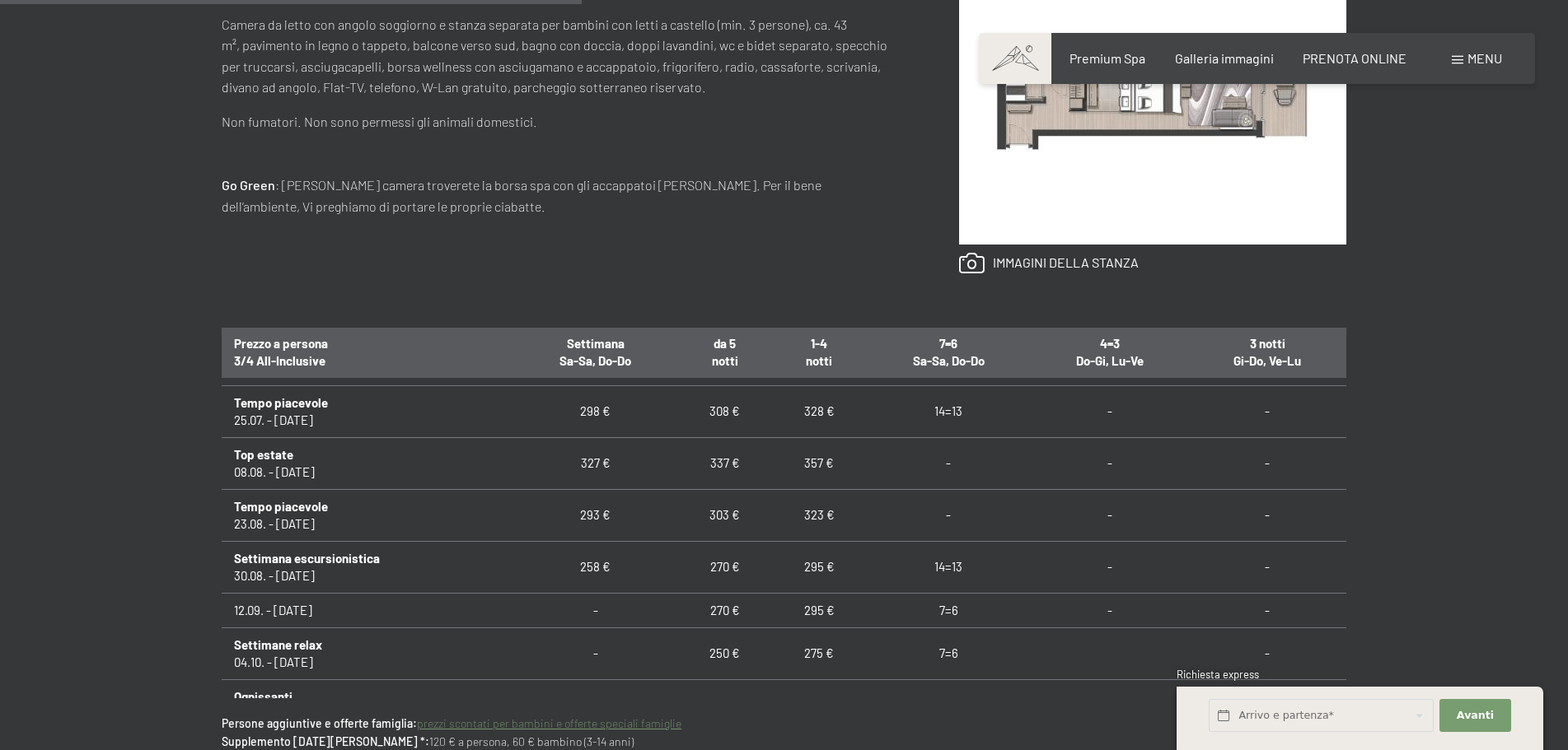
scroll to position [741, 0]
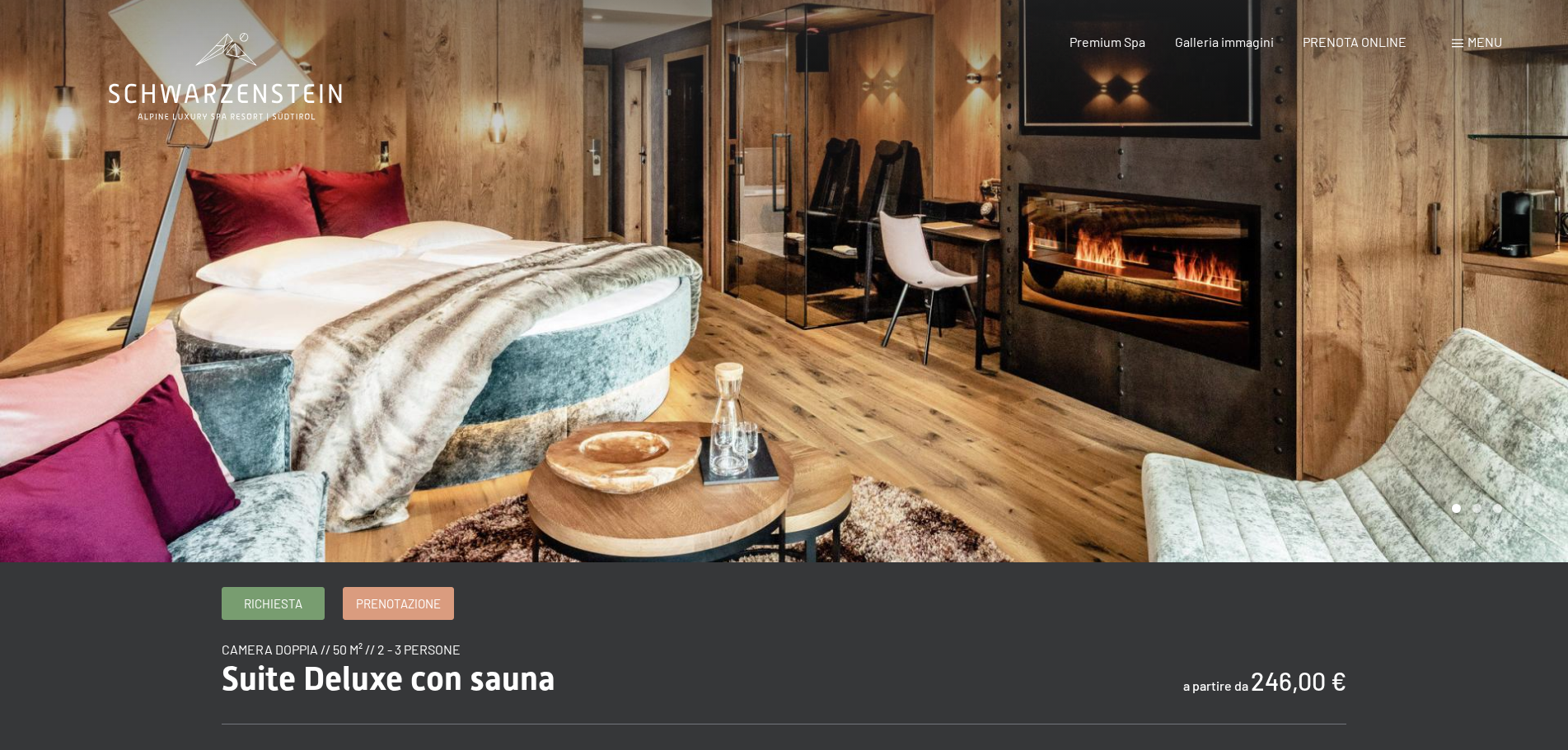
click at [1440, 266] on div at bounding box center [1176, 281] width 784 height 562
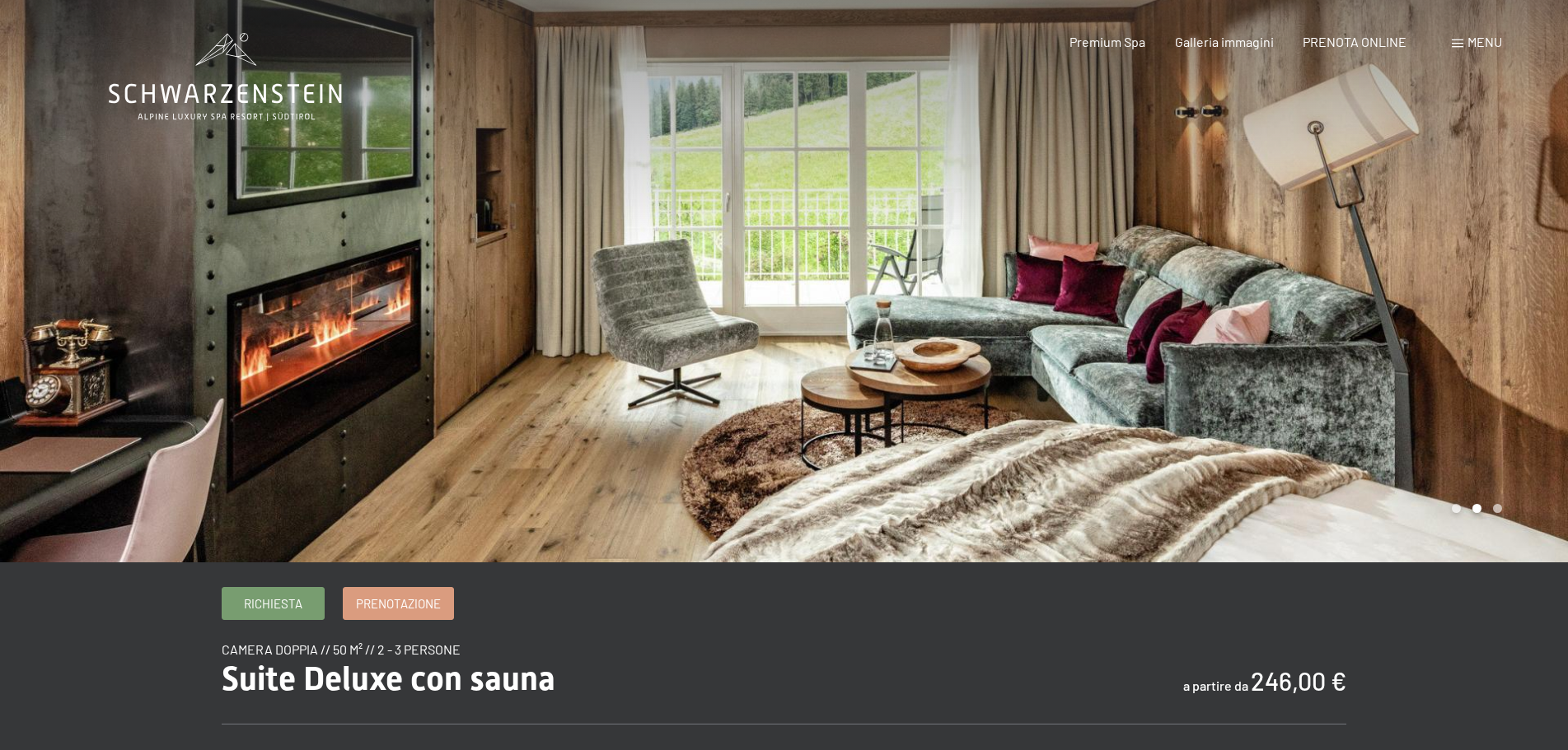
click at [1440, 266] on div at bounding box center [1176, 281] width 784 height 562
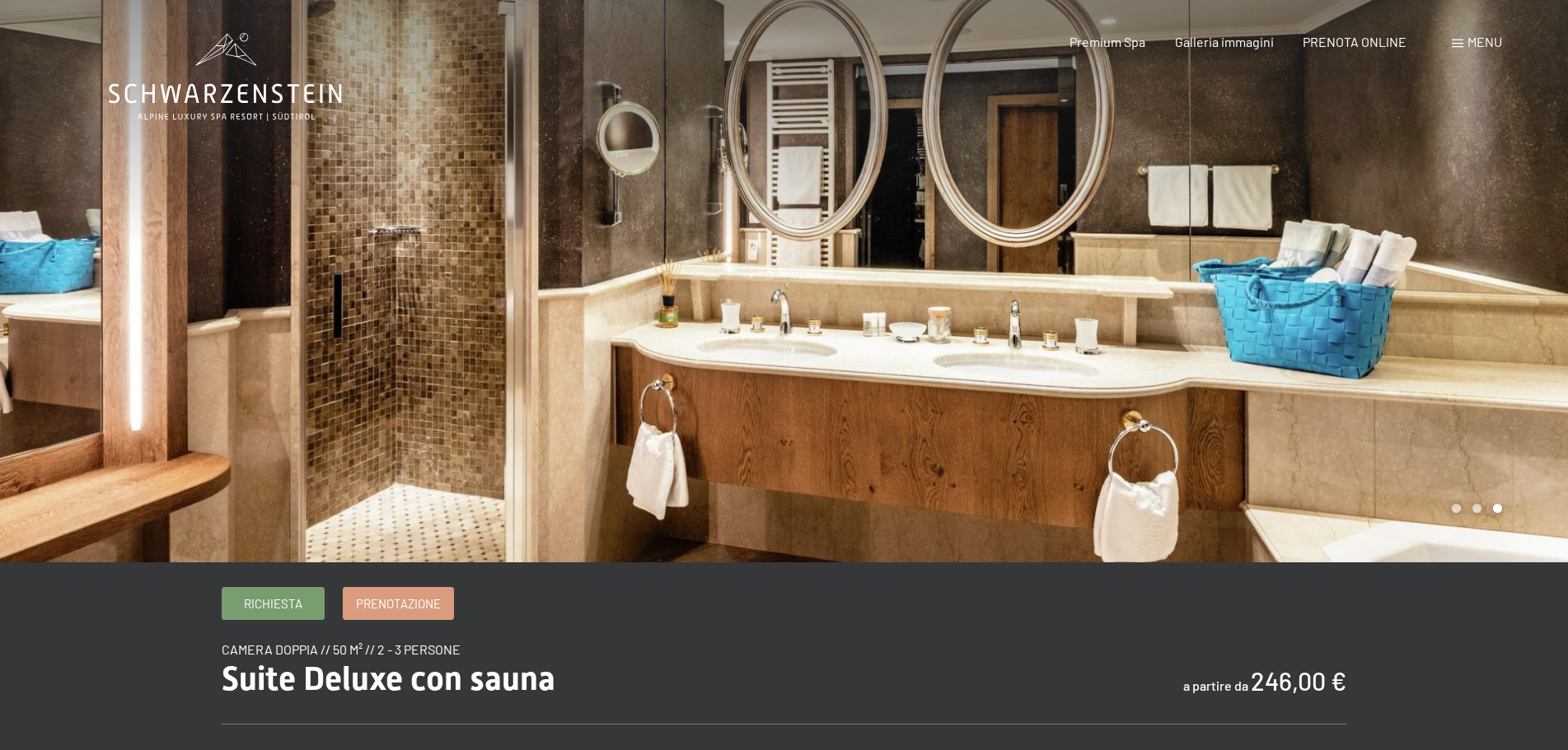
click at [1440, 266] on div at bounding box center [1176, 281] width 784 height 562
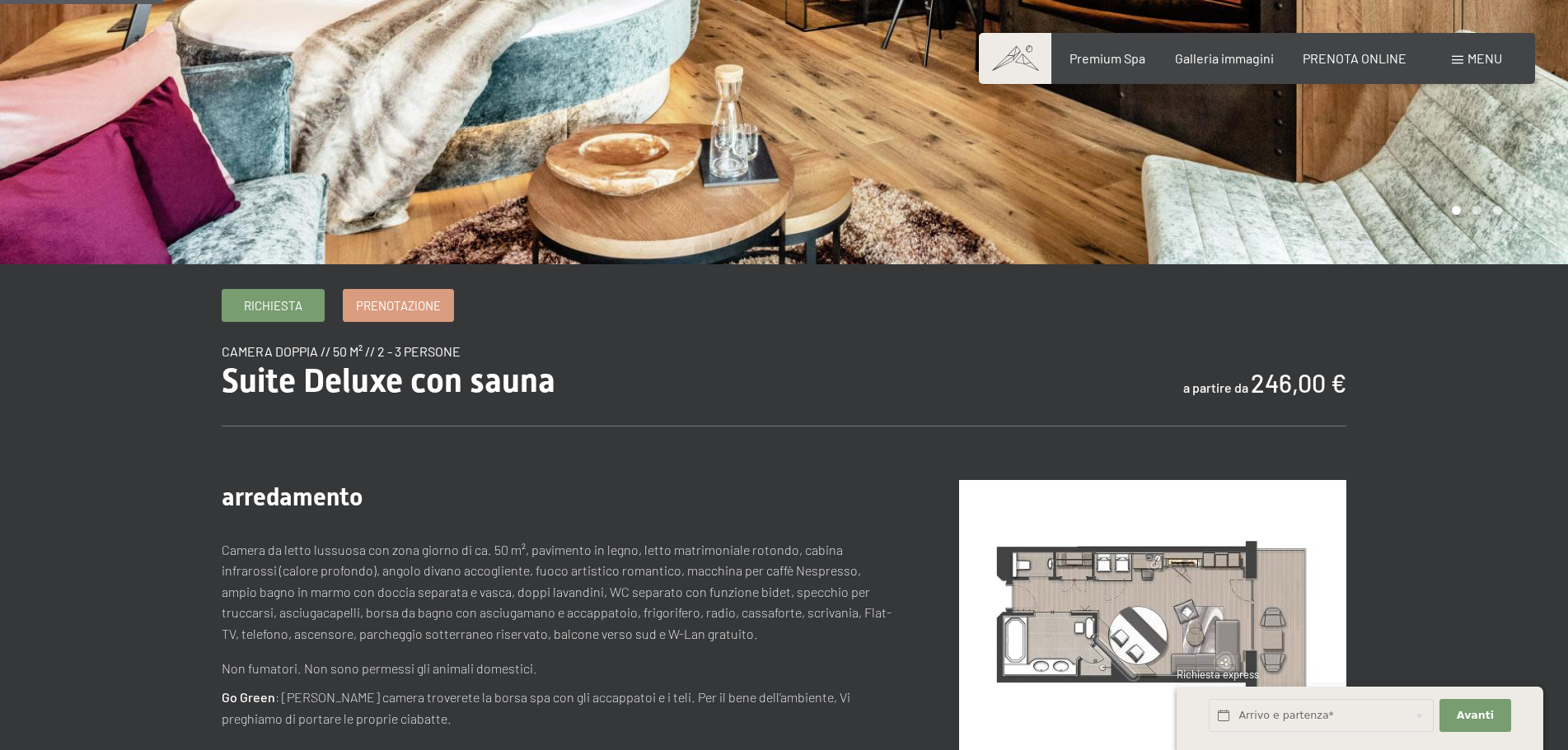
scroll to position [329, 0]
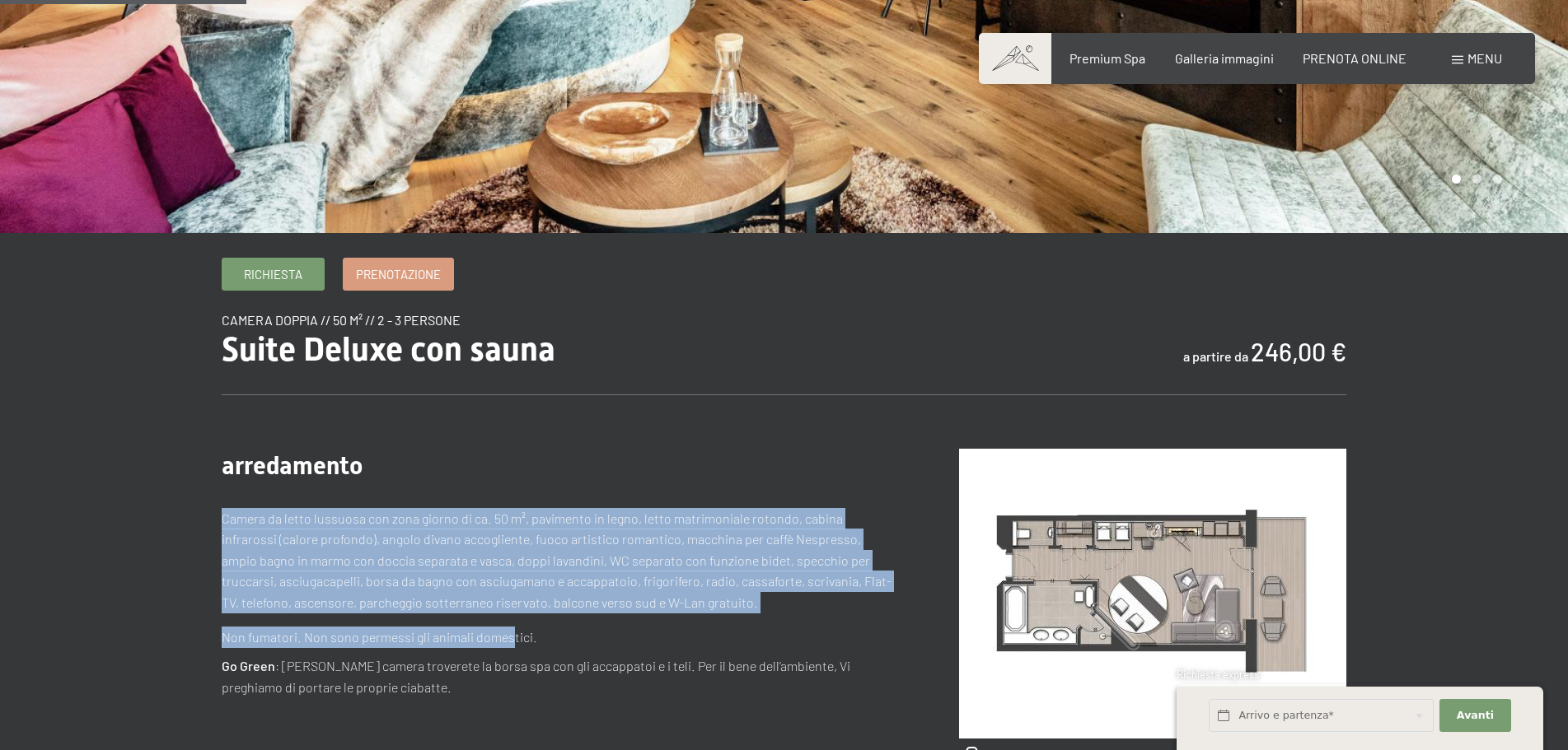
drag, startPoint x: 208, startPoint y: 515, endPoint x: 512, endPoint y: 613, distance: 319.4
click at [418, 617] on div "Camera da letto lussuosa con zona giorno di ca. 50 m², pavimento in legno, lett…" at bounding box center [557, 577] width 671 height 140
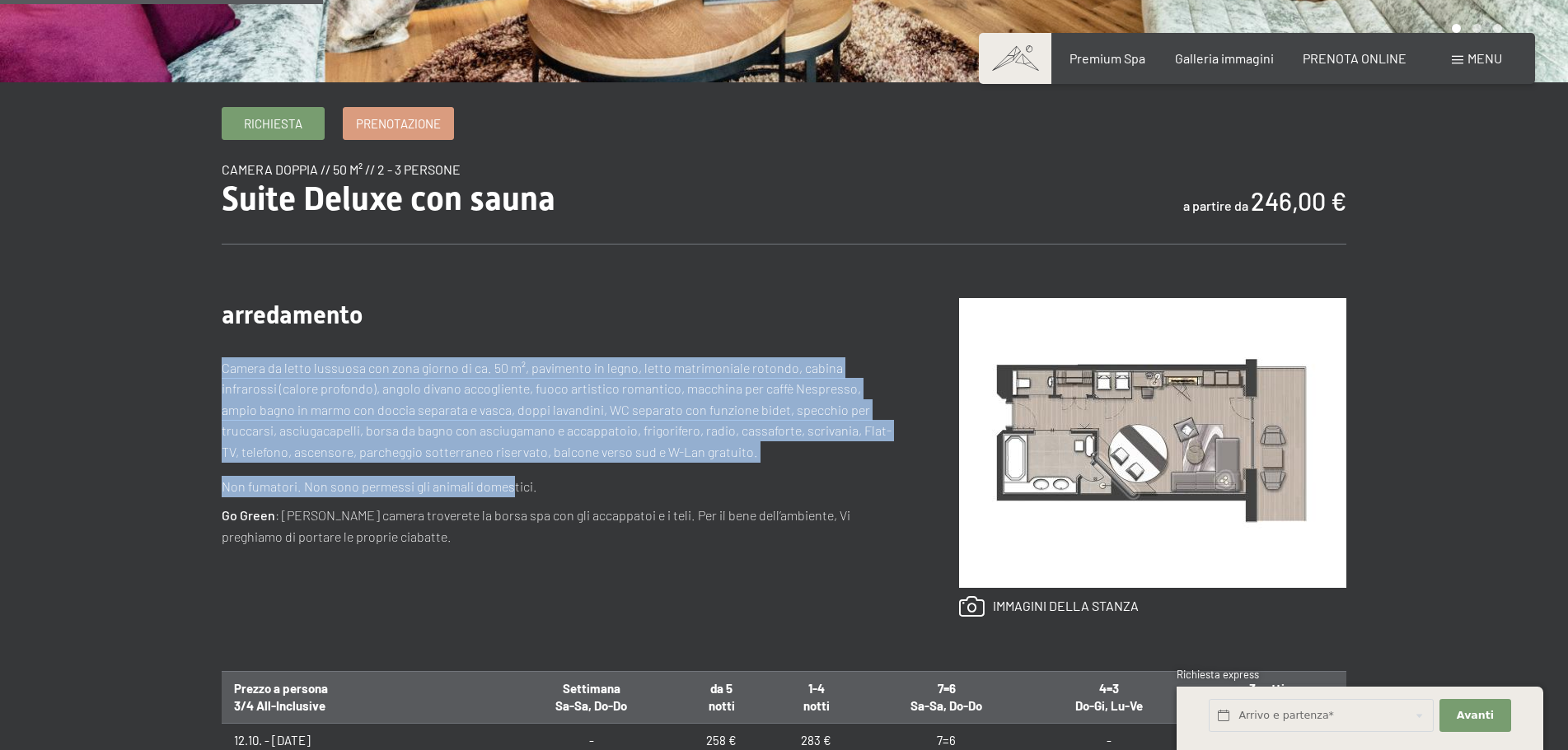
scroll to position [494, 0]
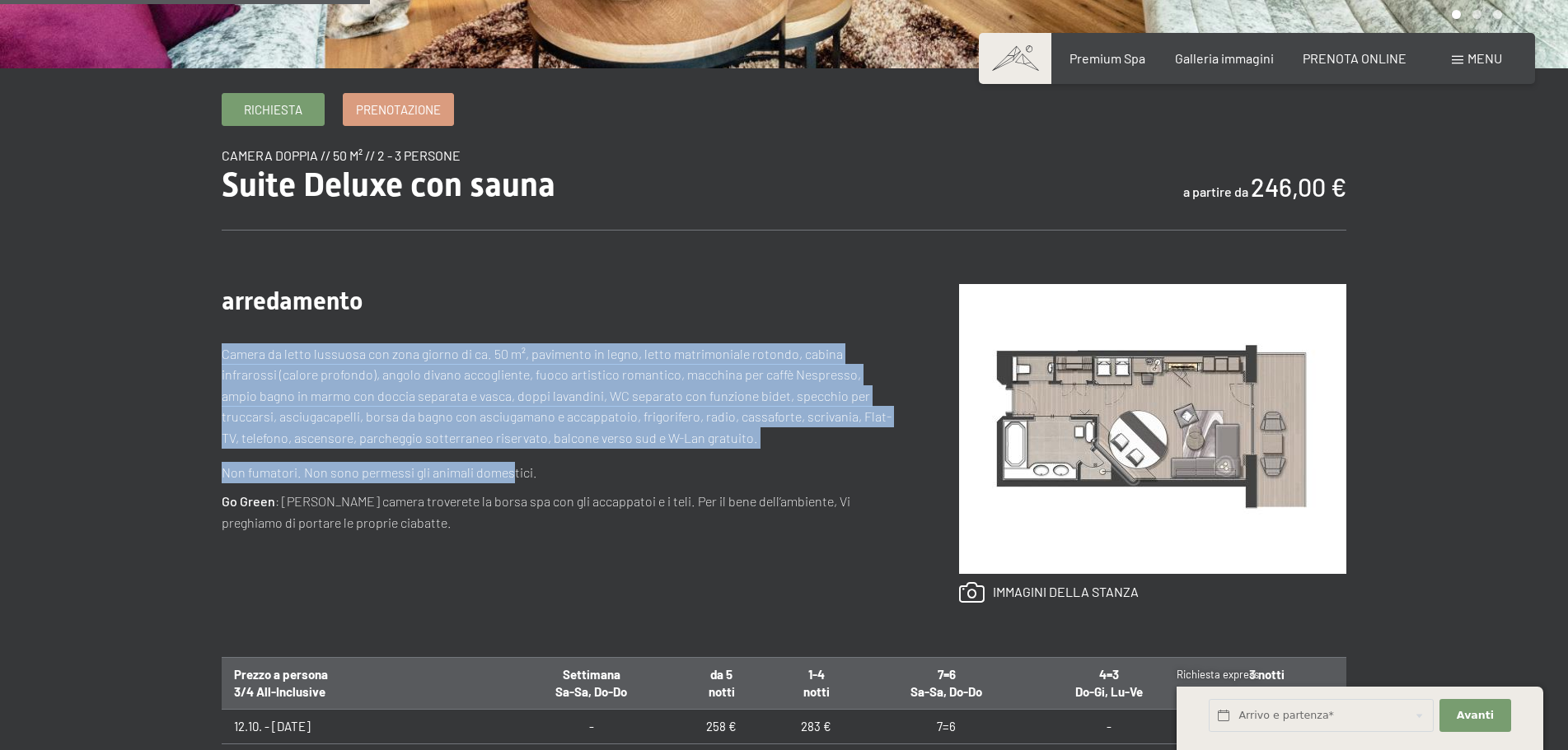
click at [350, 475] on p "Non fumatori. Non sono permessi gli animali domestici." at bounding box center [557, 473] width 671 height 21
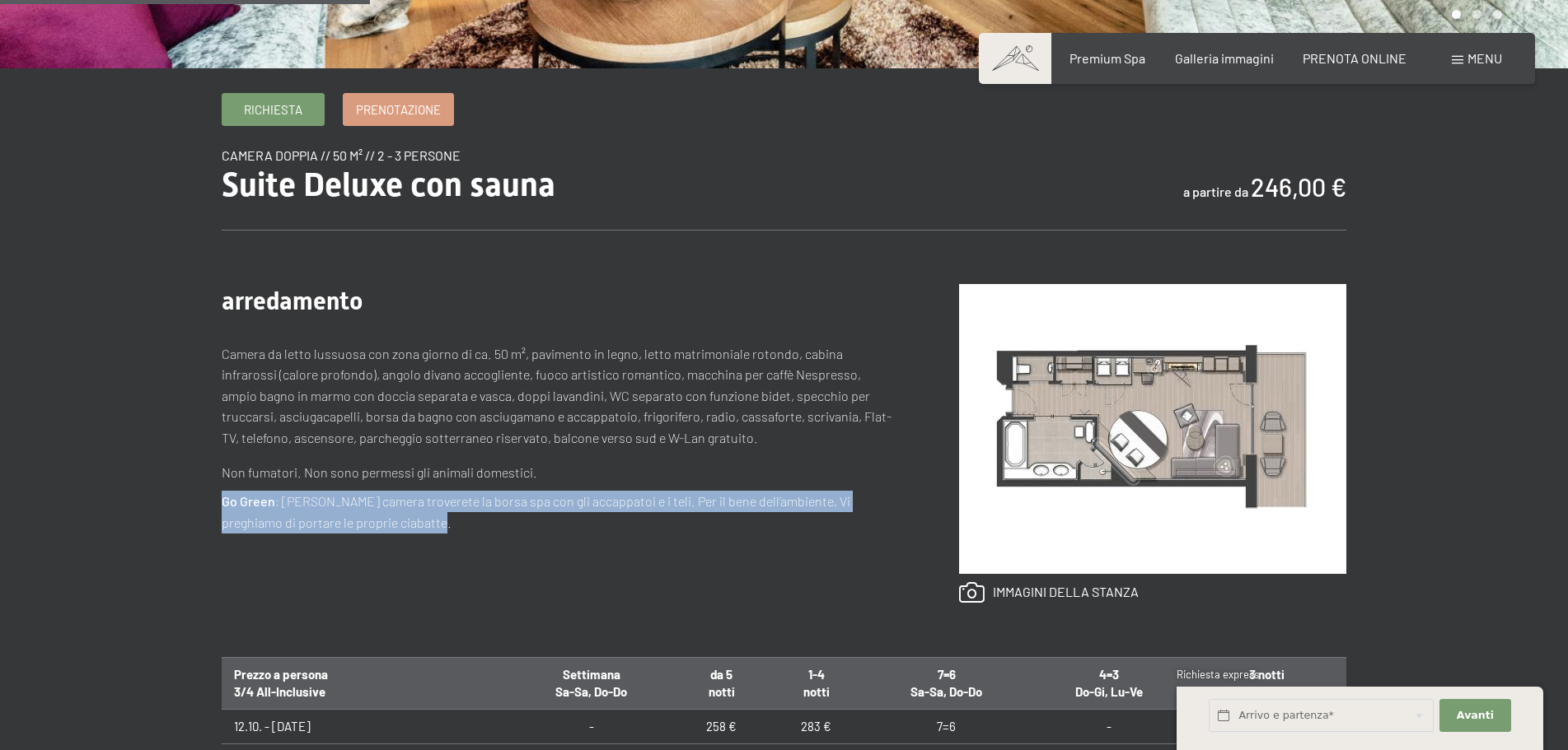
drag, startPoint x: 213, startPoint y: 503, endPoint x: 375, endPoint y: 521, distance: 163.0
click at [375, 521] on div "Richiesta Prenotazione camera doppia // 50 m² // 2 - 3 persone Suite Deluxe con…" at bounding box center [784, 629] width 1249 height 1072
click at [375, 521] on p "Go Green : Nella Vostra camera troverete la borsa spa con gli accappatoi e i te…" at bounding box center [557, 512] width 671 height 42
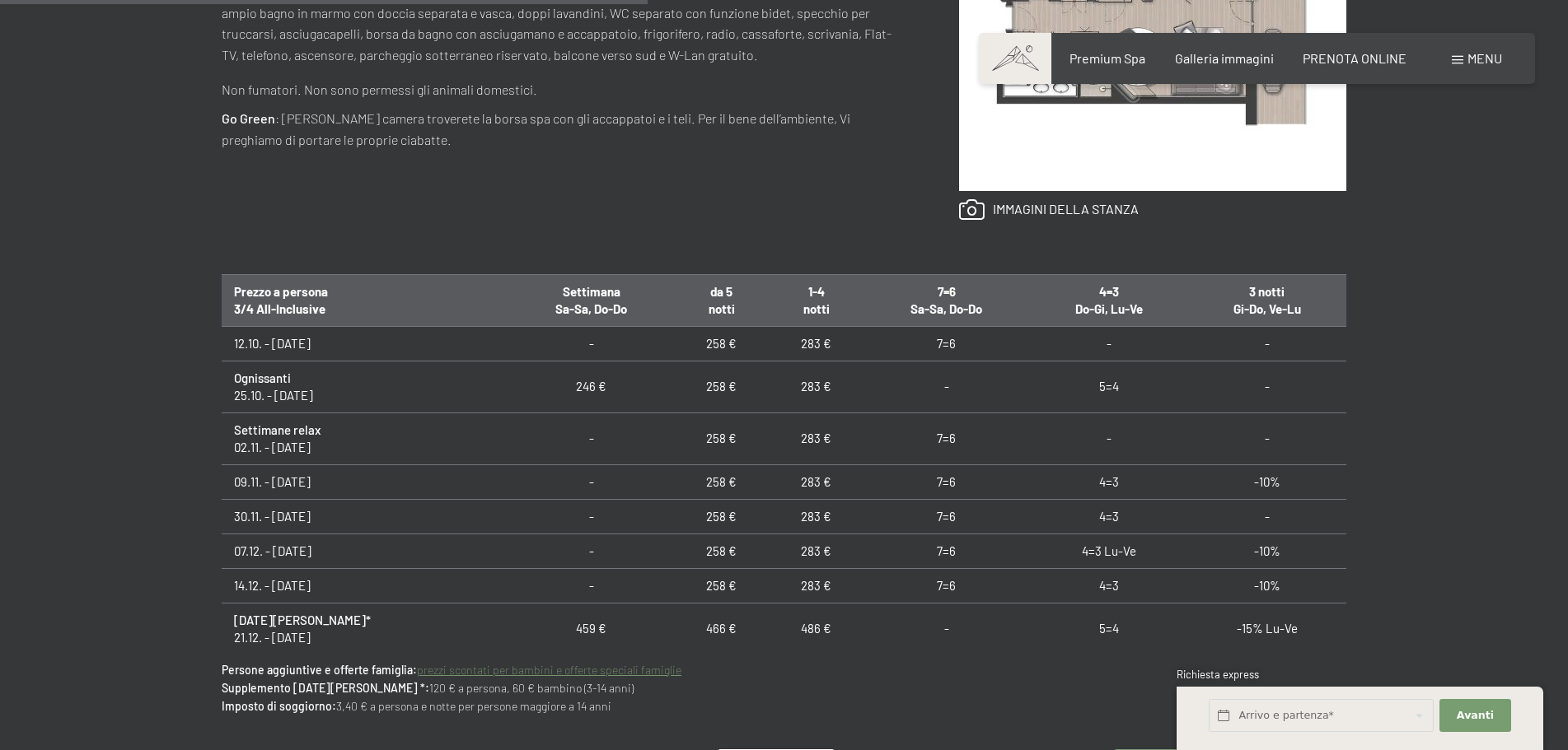
scroll to position [906, 0]
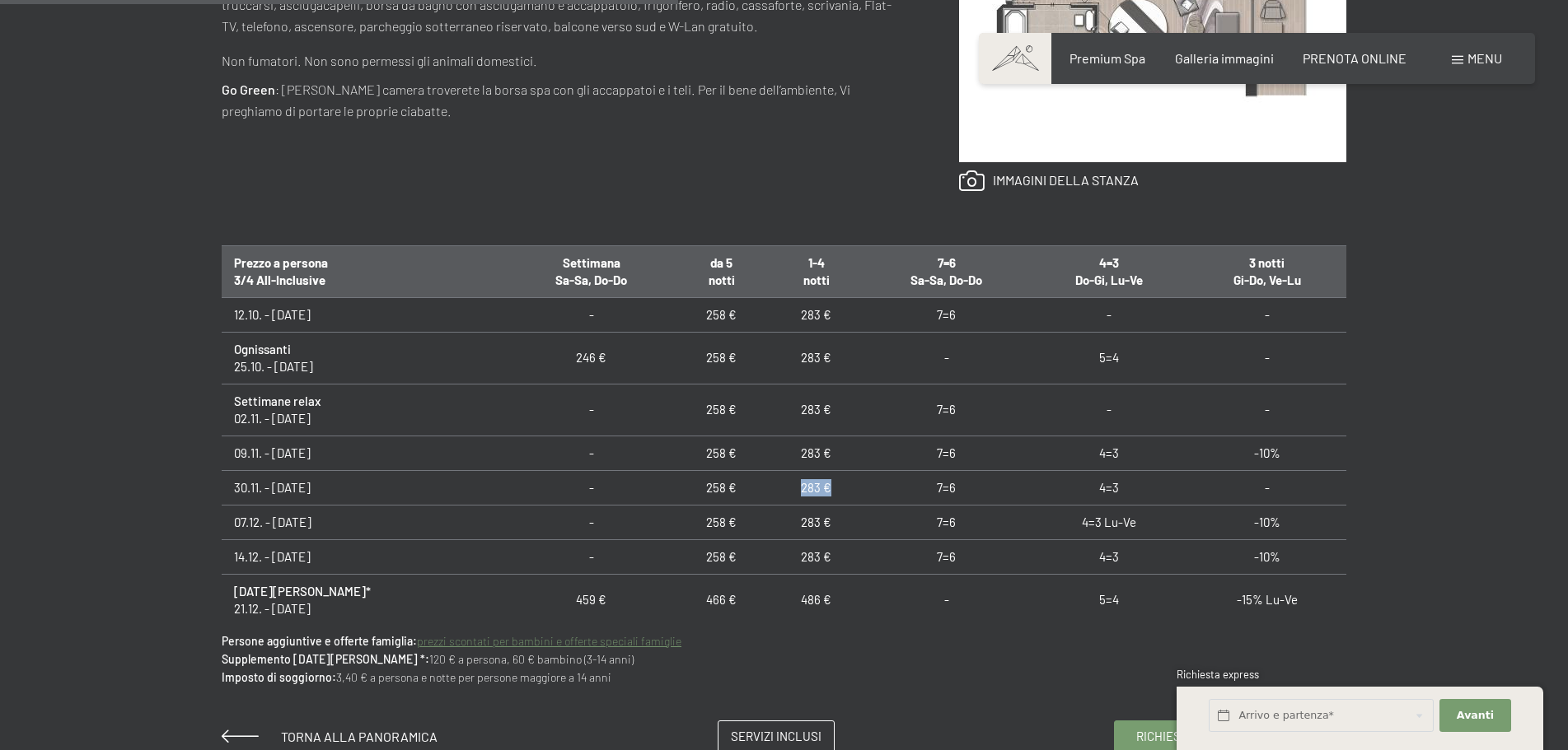
drag, startPoint x: 829, startPoint y: 487, endPoint x: 786, endPoint y: 479, distance: 43.7
click at [786, 479] on td "283 €" at bounding box center [816, 487] width 95 height 34
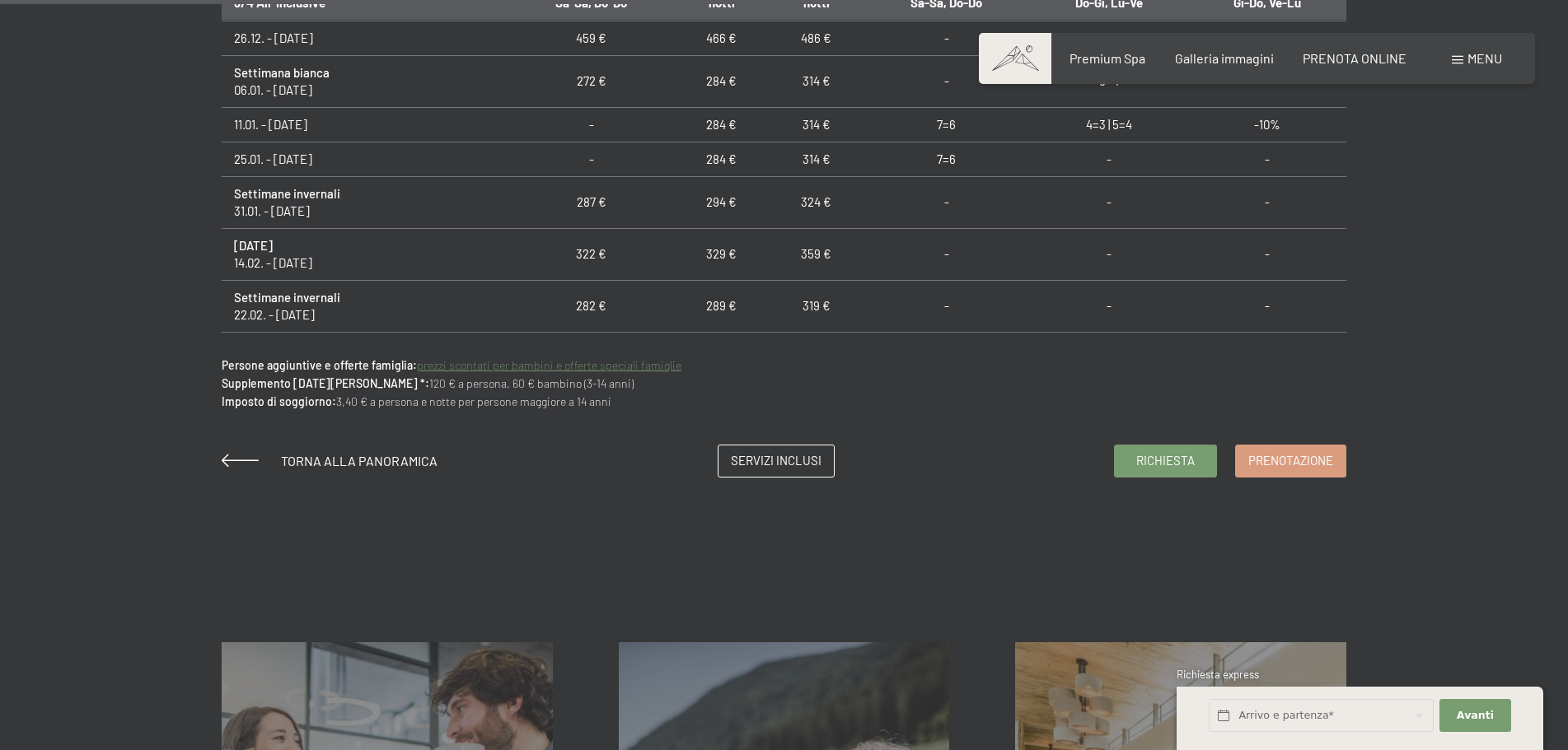
scroll to position [1153, 0]
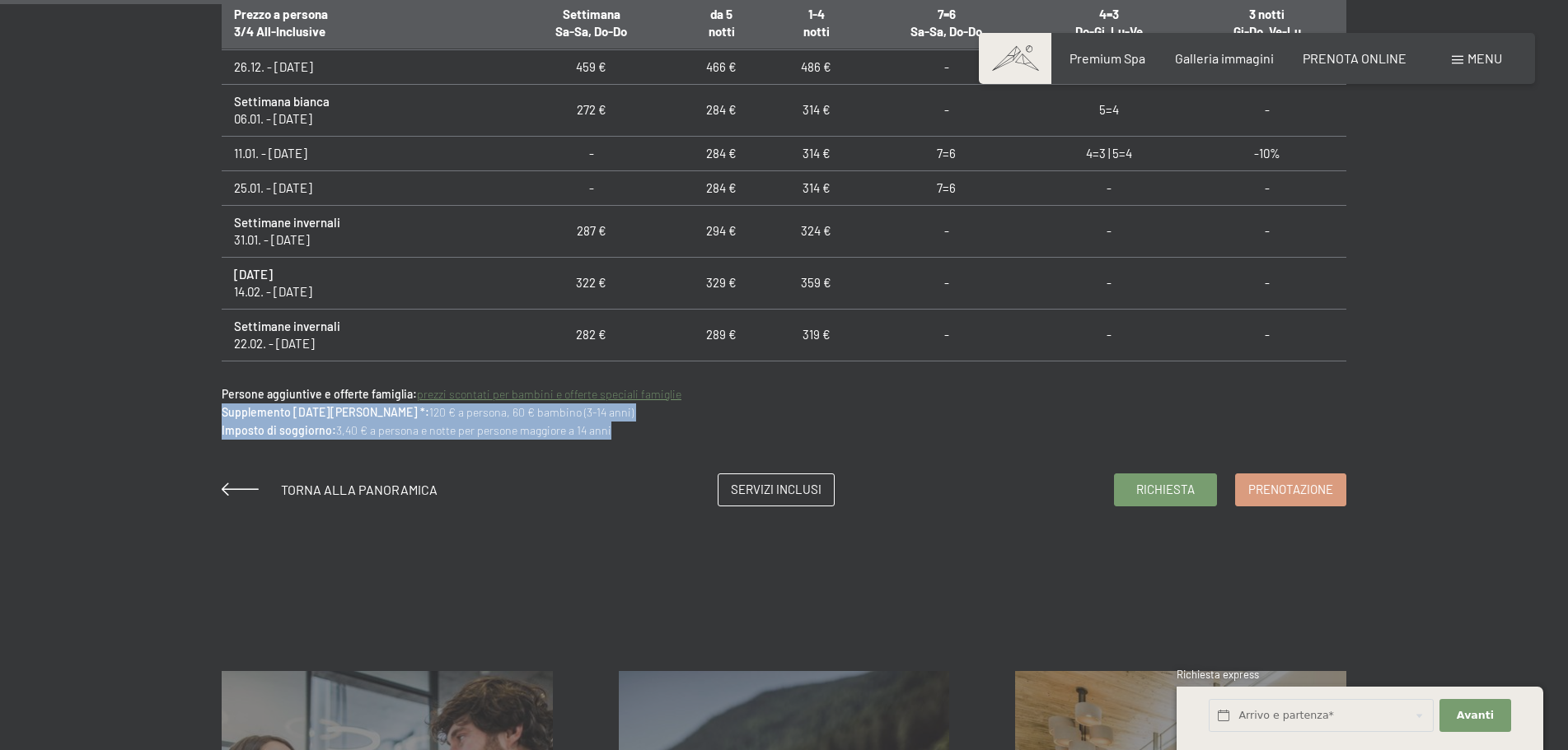
drag, startPoint x: 202, startPoint y: 412, endPoint x: 614, endPoint y: 434, distance: 412.6
click at [614, 434] on p "Persone aggiuntive e offerte famiglia: prezzi scontati per bambini e offerte sp…" at bounding box center [784, 413] width 1124 height 55
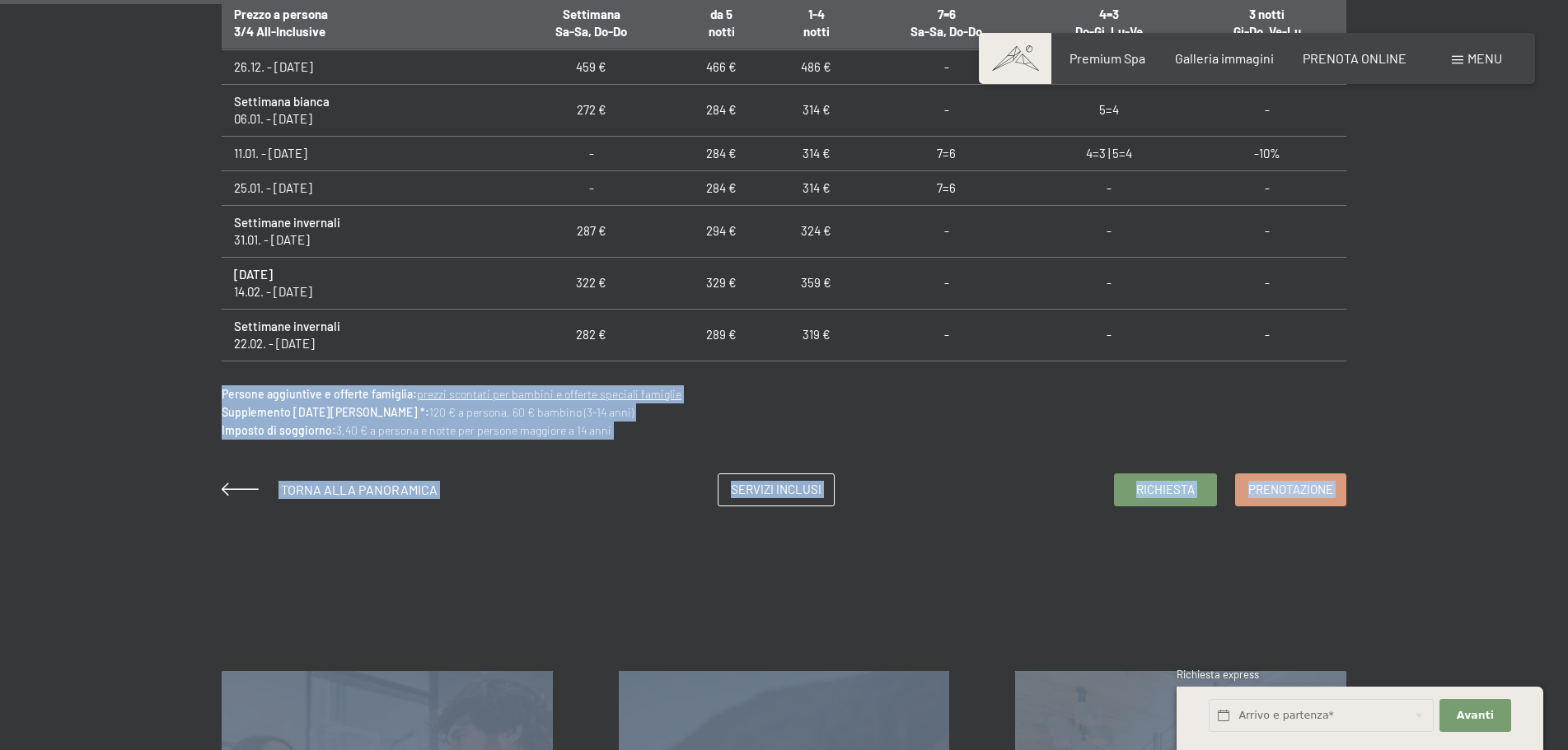
drag, startPoint x: 699, startPoint y: 423, endPoint x: 171, endPoint y: 400, distance: 528.5
click at [171, 400] on div "Prenotazione Richiesta Premium Spa Galleria immagini PRENOTA ONLINE Menu DE IT …" at bounding box center [784, 326] width 1568 height 2959
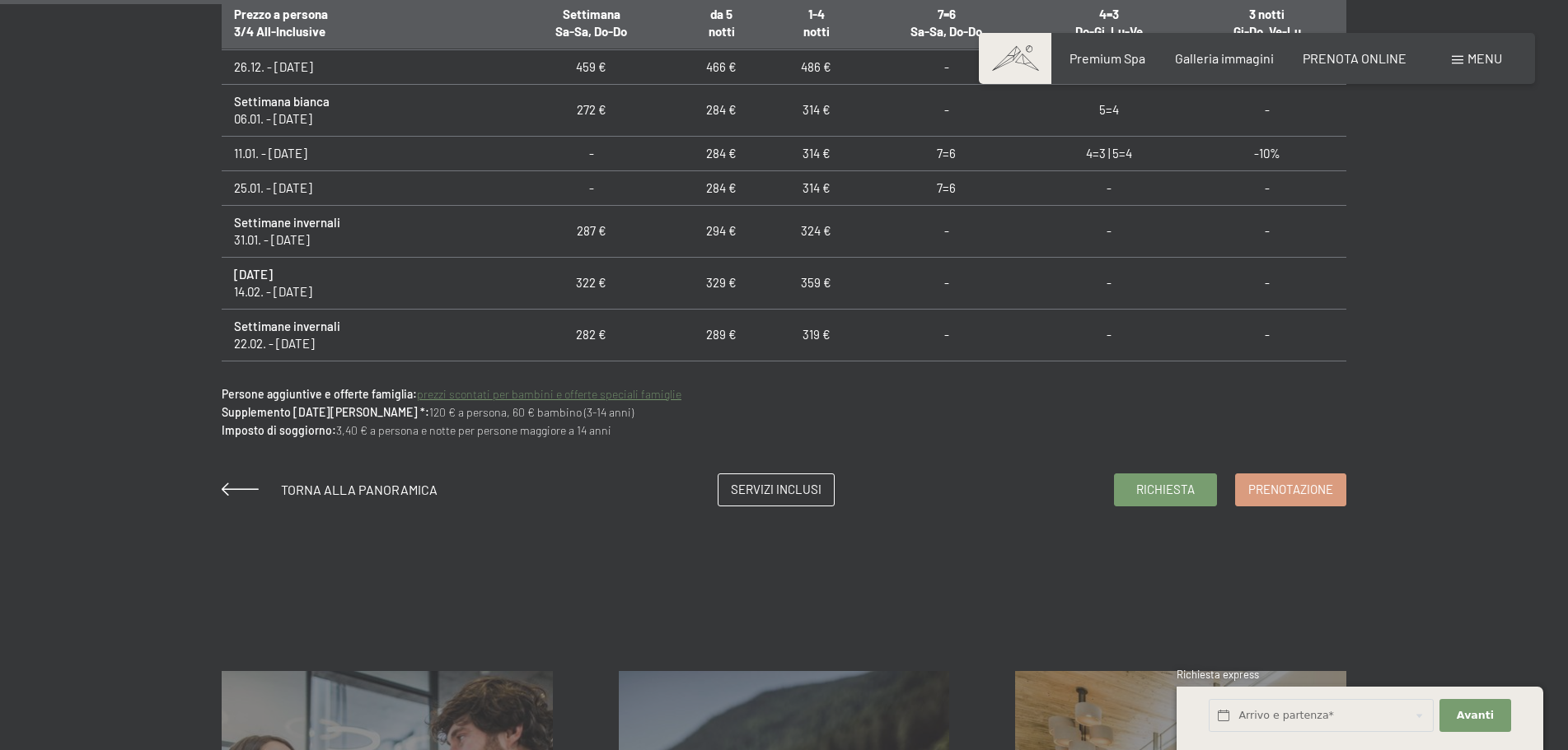
click at [607, 393] on link "prezzi scontati per bambini e offerte speciali famiglie" at bounding box center [549, 394] width 265 height 14
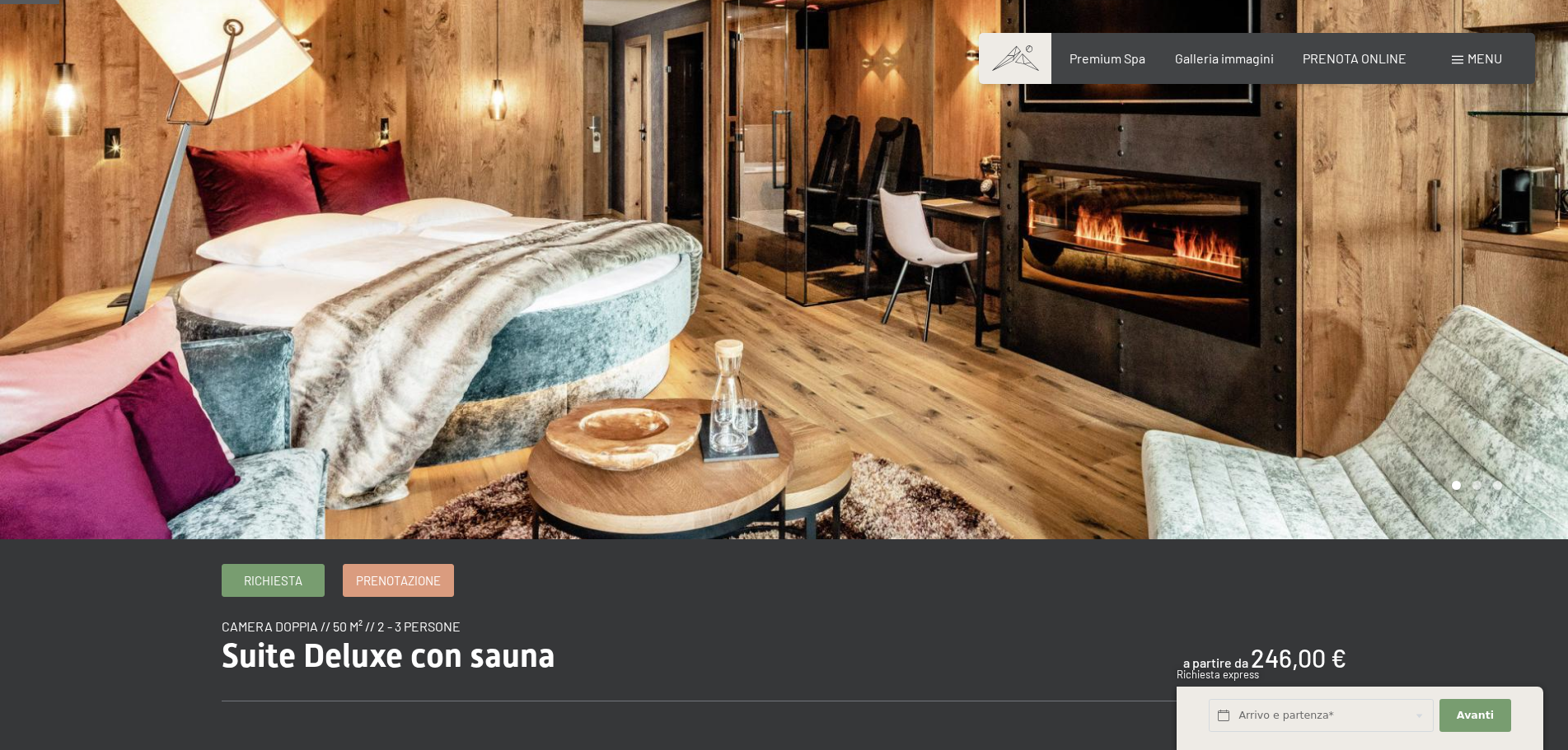
scroll to position [0, 0]
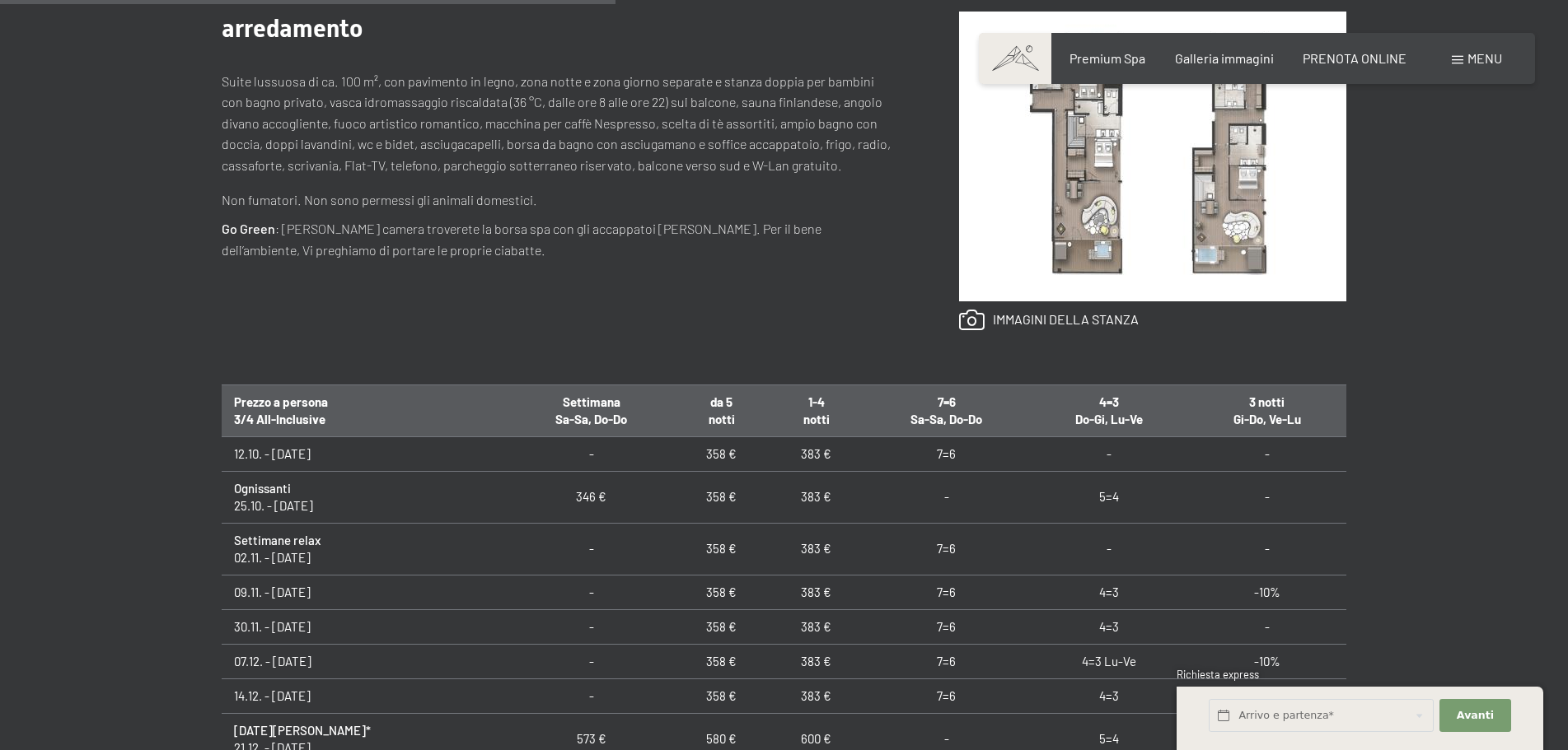
scroll to position [823, 0]
